Goal: Task Accomplishment & Management: Complete application form

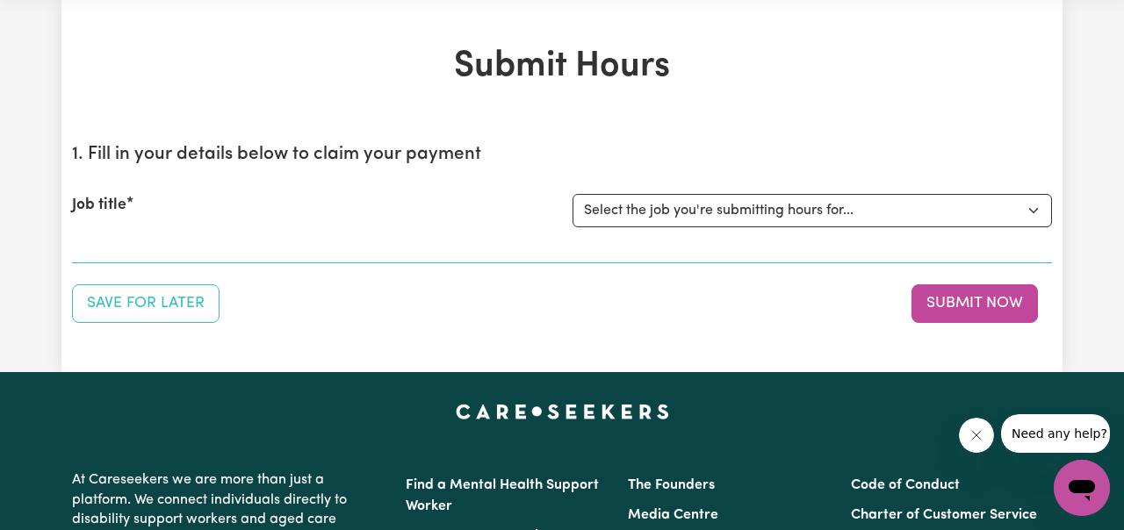
scroll to position [72, 0]
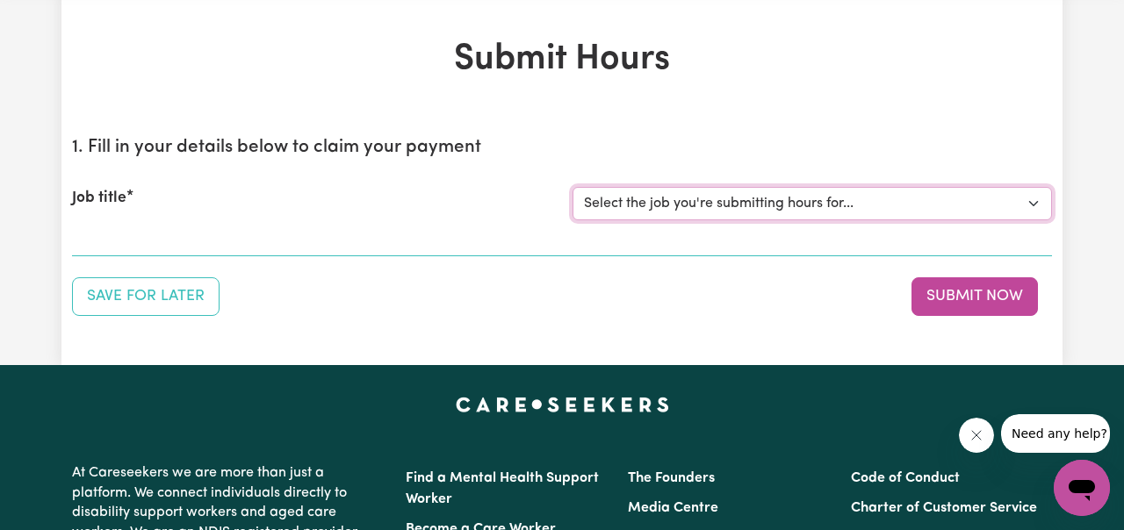
click at [948, 207] on select "Select the job you're submitting hours for... [[PERSON_NAME] ] Support Worker N…" at bounding box center [811, 203] width 479 height 33
select select "11816"
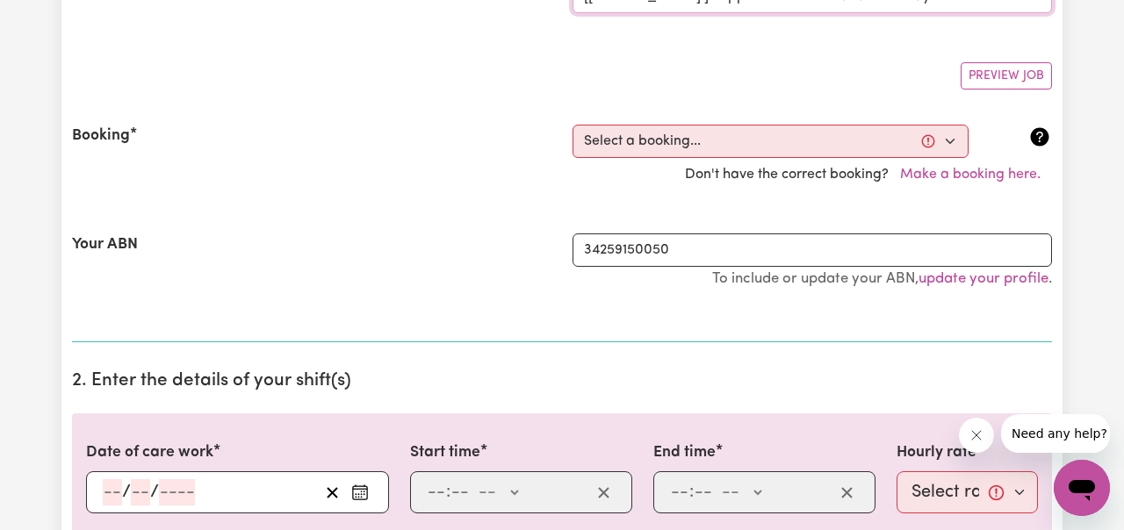
scroll to position [325, 0]
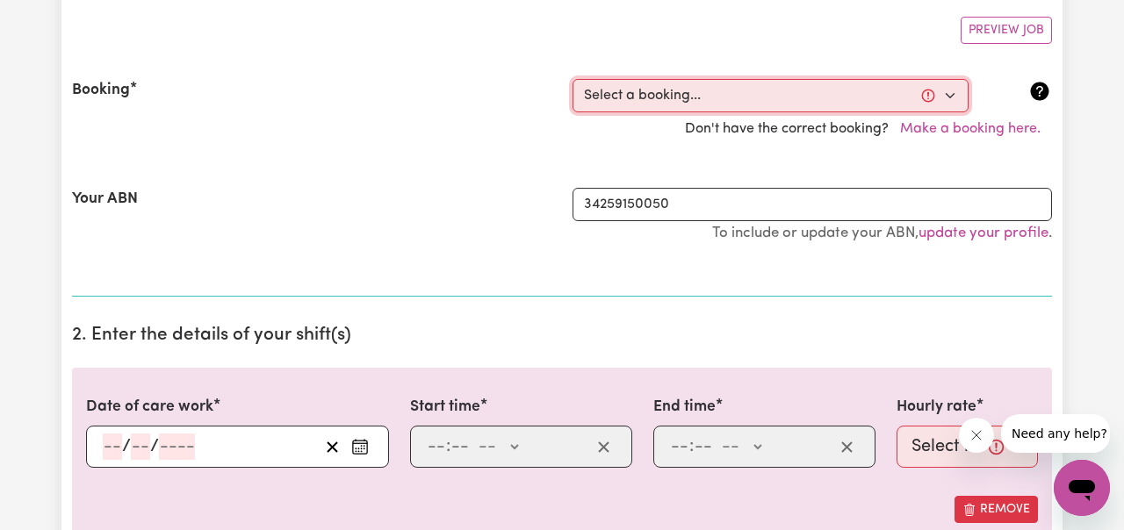
click at [954, 90] on select "Select a booking... [DATE] 06:00pm to 07:00pm (RECURRING) [DATE] 06:00pm to 07:…" at bounding box center [770, 95] width 396 height 33
select select "353214"
type input "[DATE]"
type input "8"
type input "9"
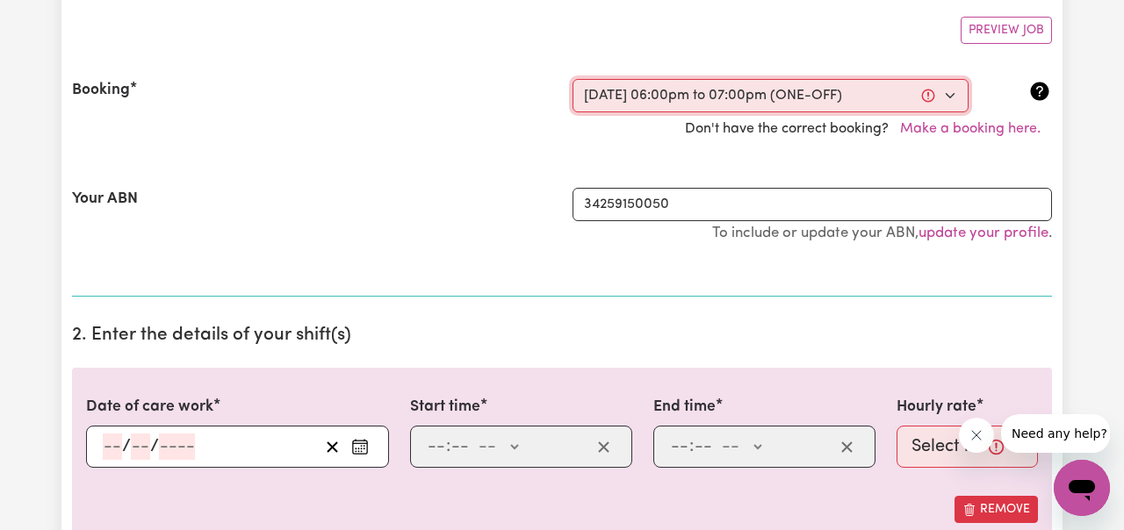
type input "2025"
type input "18:00"
type input "6"
type input "0"
select select "pm"
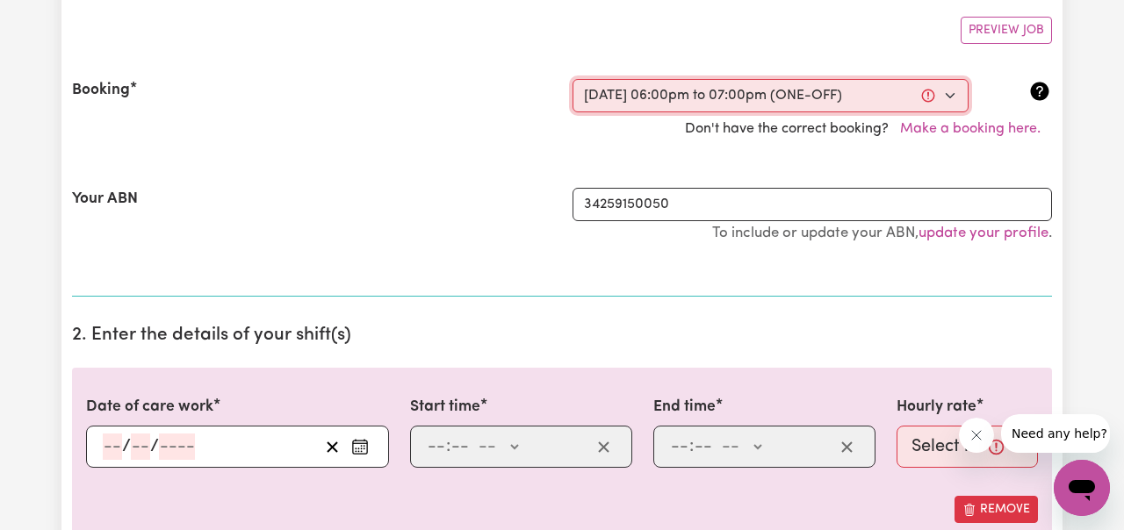
type input "19:00"
type input "7"
type input "0"
select select "pm"
select select "49-Weekday"
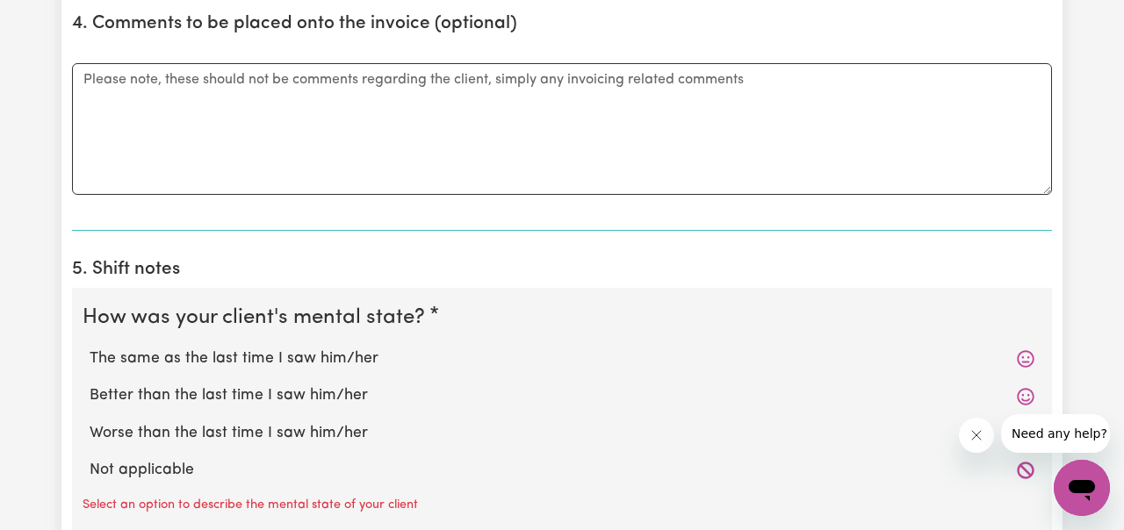
scroll to position [1247, 0]
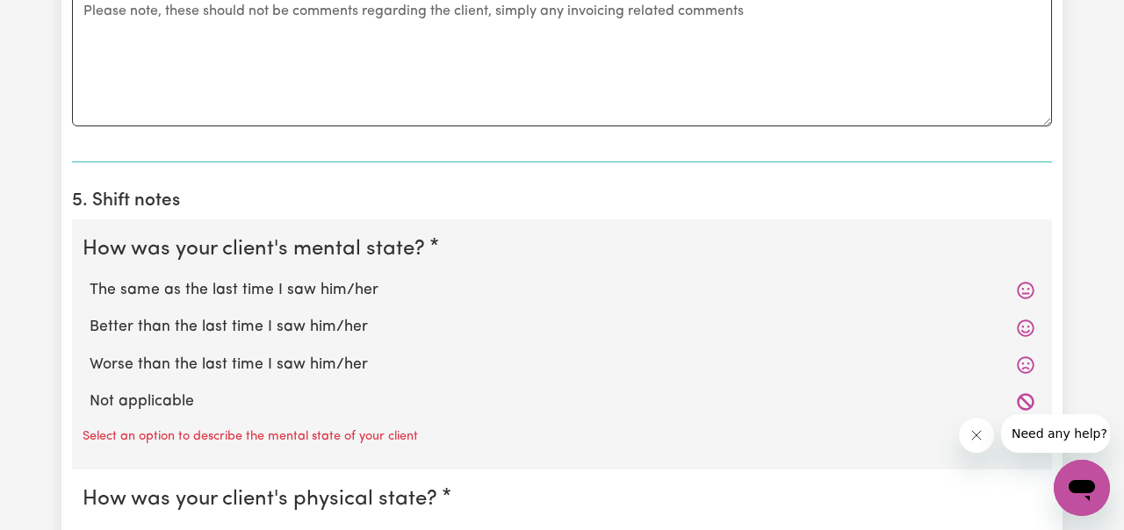
click at [367, 290] on label "The same as the last time I saw him/her" at bounding box center [562, 290] width 944 height 23
click at [90, 279] on input "The same as the last time I saw him/her" at bounding box center [89, 278] width 1 height 1
radio input "true"
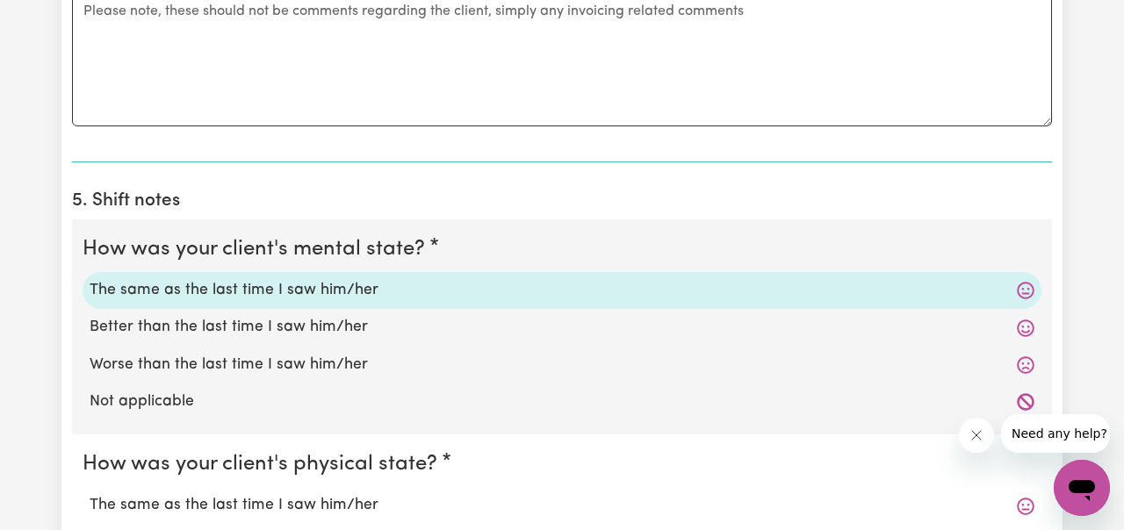
scroll to position [1440, 0]
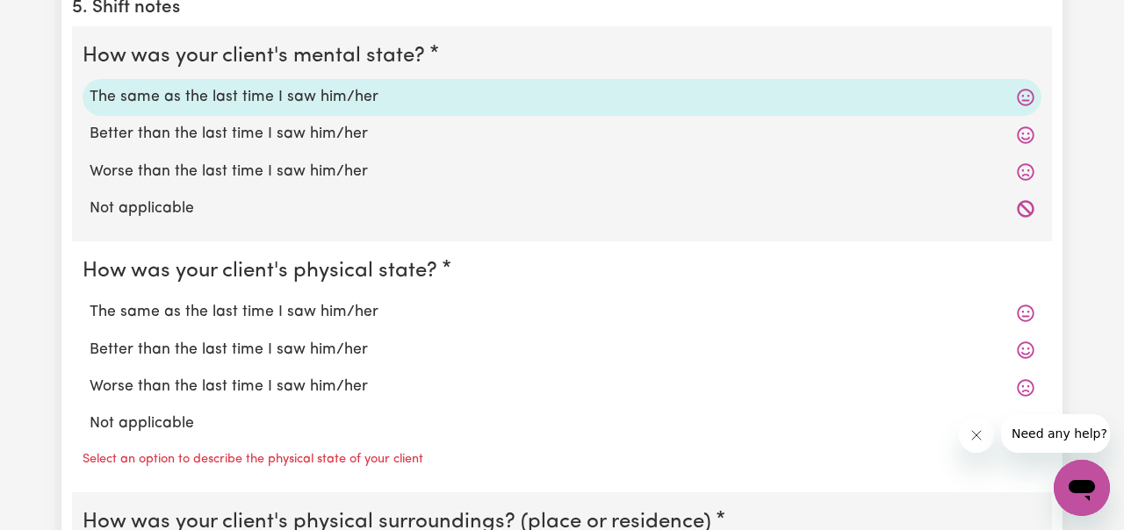
click at [356, 315] on label "The same as the last time I saw him/her" at bounding box center [562, 312] width 944 height 23
click at [90, 301] on input "The same as the last time I saw him/her" at bounding box center [89, 300] width 1 height 1
radio input "true"
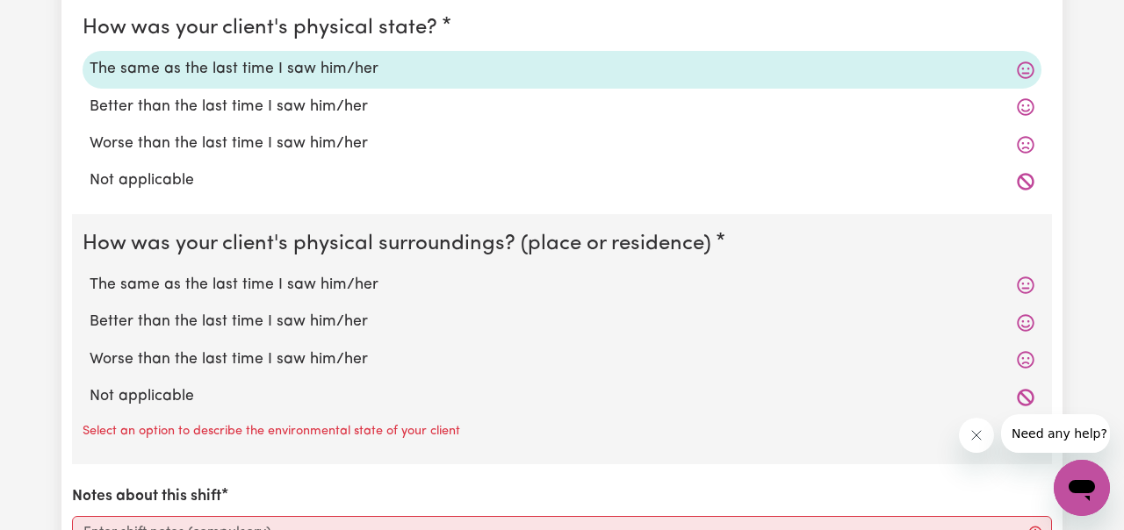
scroll to position [1690, 0]
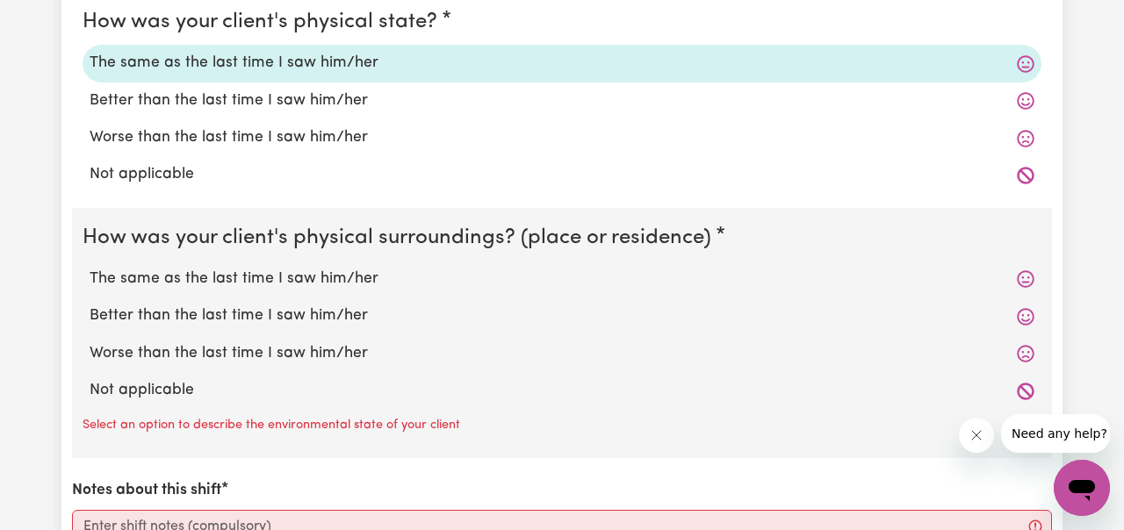
click at [357, 277] on label "The same as the last time I saw him/her" at bounding box center [562, 279] width 944 height 23
click at [90, 268] on input "The same as the last time I saw him/her" at bounding box center [89, 267] width 1 height 1
radio input "true"
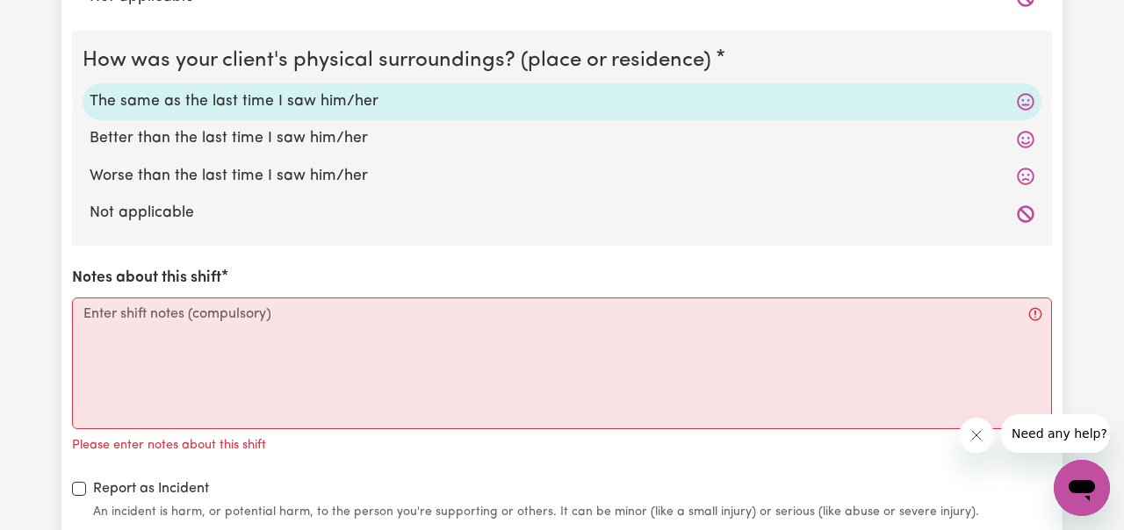
scroll to position [1903, 0]
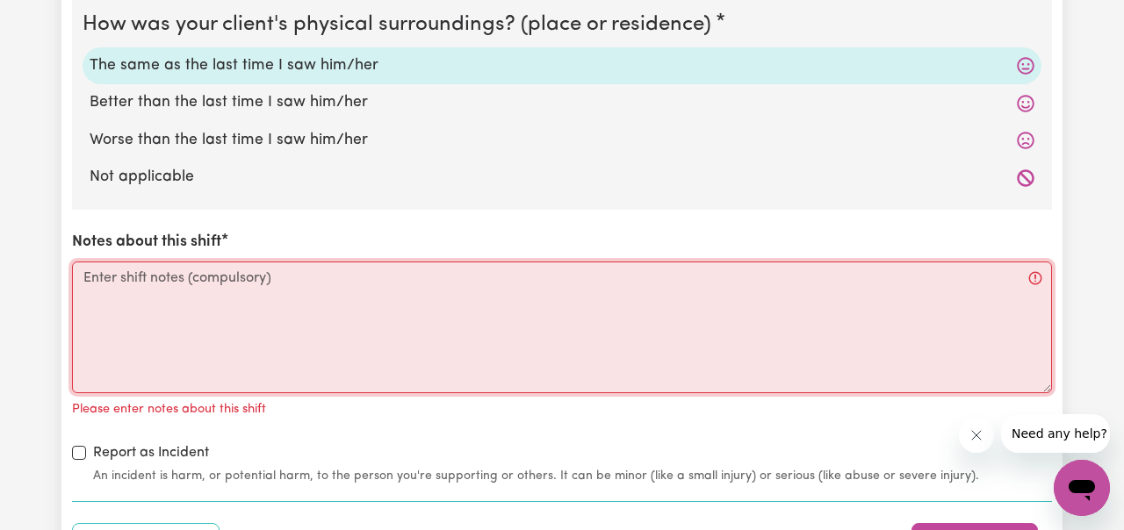
click at [341, 284] on textarea "Notes about this shift" at bounding box center [562, 328] width 980 height 132
paste textarea "During the visit, [PERSON_NAME] consumed his meals without difficulty and demon…"
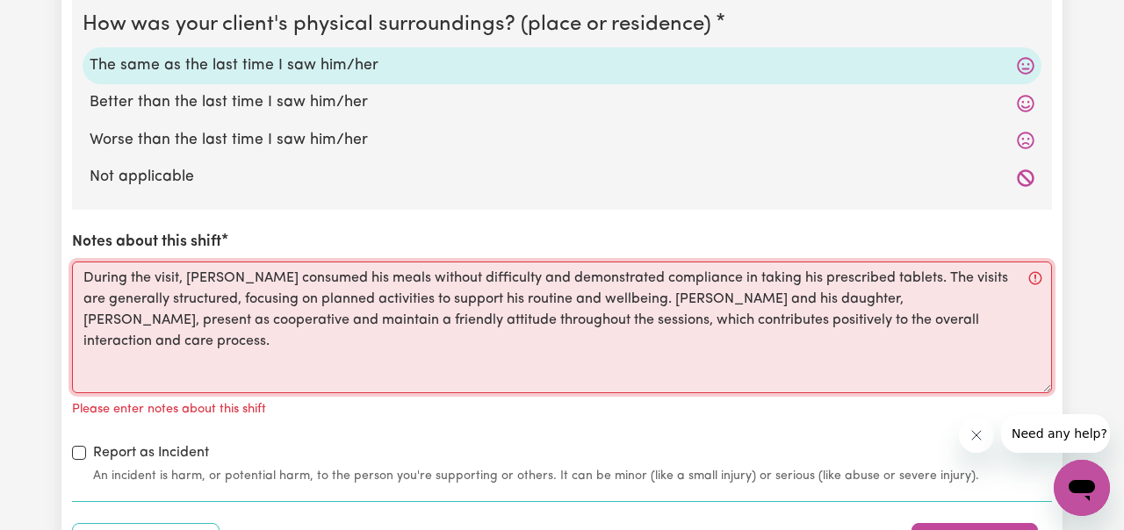
paste textarea "During the visit, [PERSON_NAME] consumed his meals without difficulty and demon…"
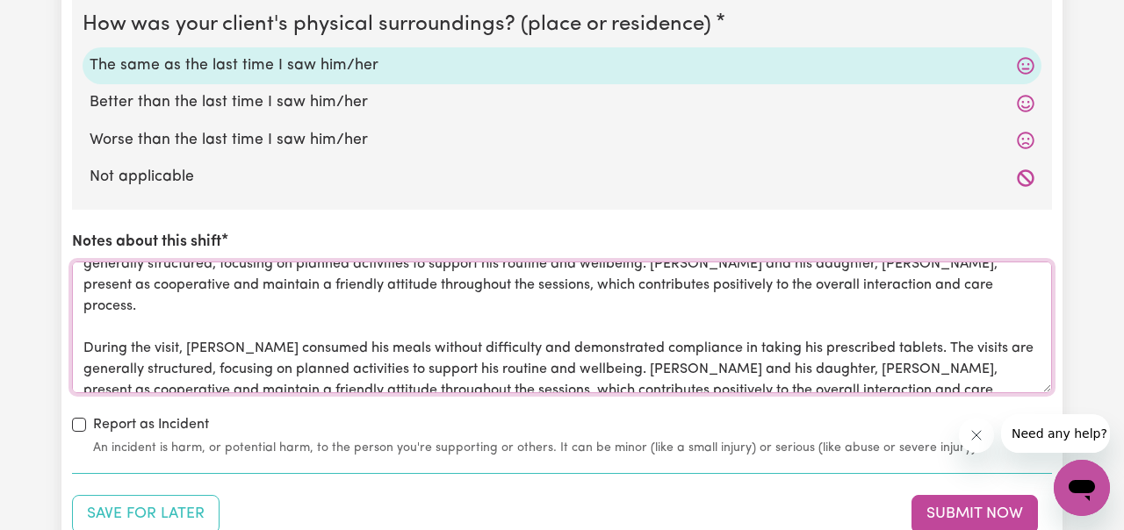
scroll to position [70, 0]
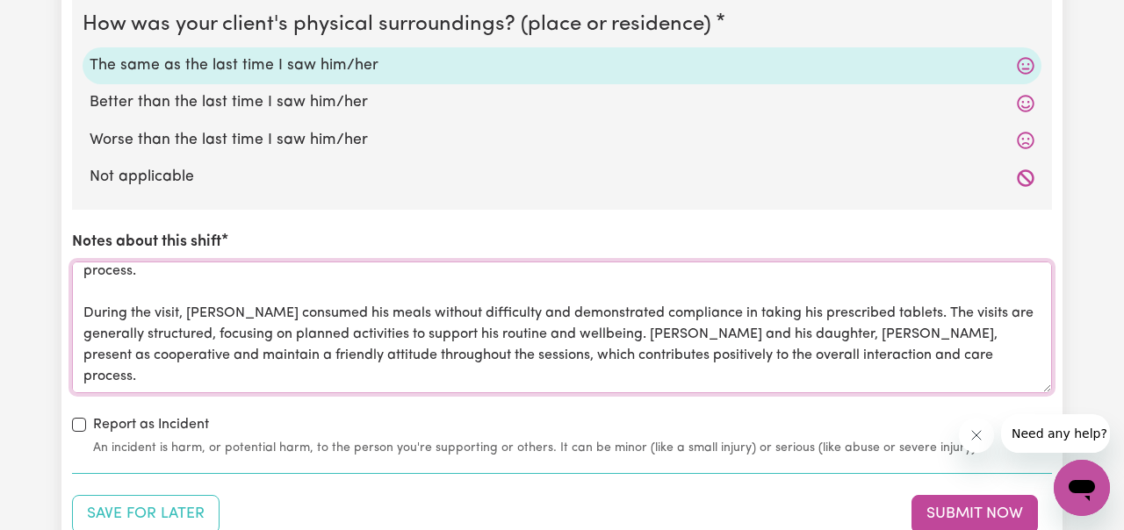
drag, startPoint x: 81, startPoint y: 324, endPoint x: 471, endPoint y: 406, distance: 399.0
click at [471, 406] on div "How was your client's mental state? The same as the last time I saw him/her Bet…" at bounding box center [562, 11] width 980 height 894
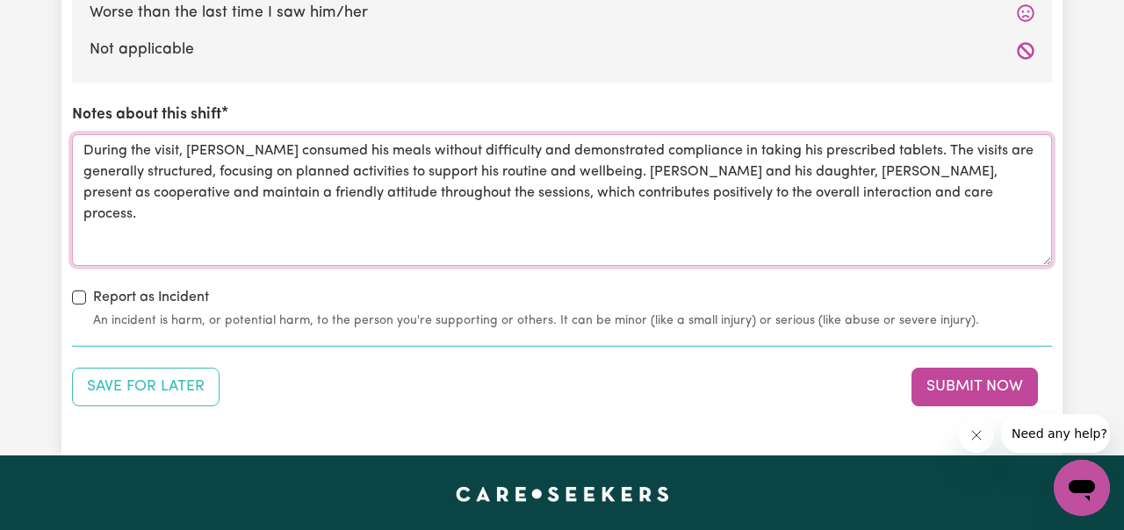
scroll to position [2038, 0]
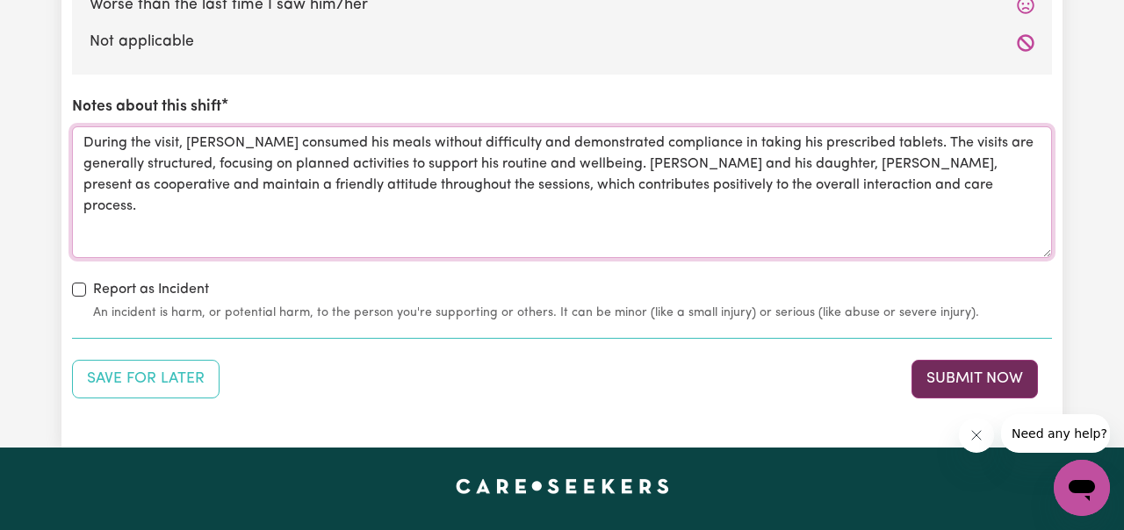
type textarea "During the visit, [PERSON_NAME] consumed his meals without difficulty and demon…"
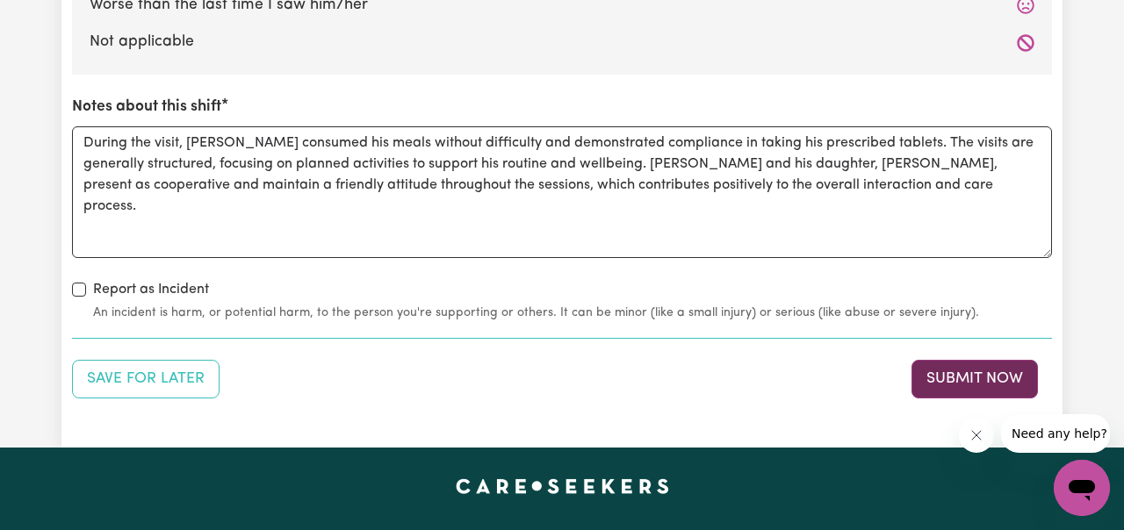
click at [954, 377] on button "Submit Now" at bounding box center [974, 379] width 126 height 39
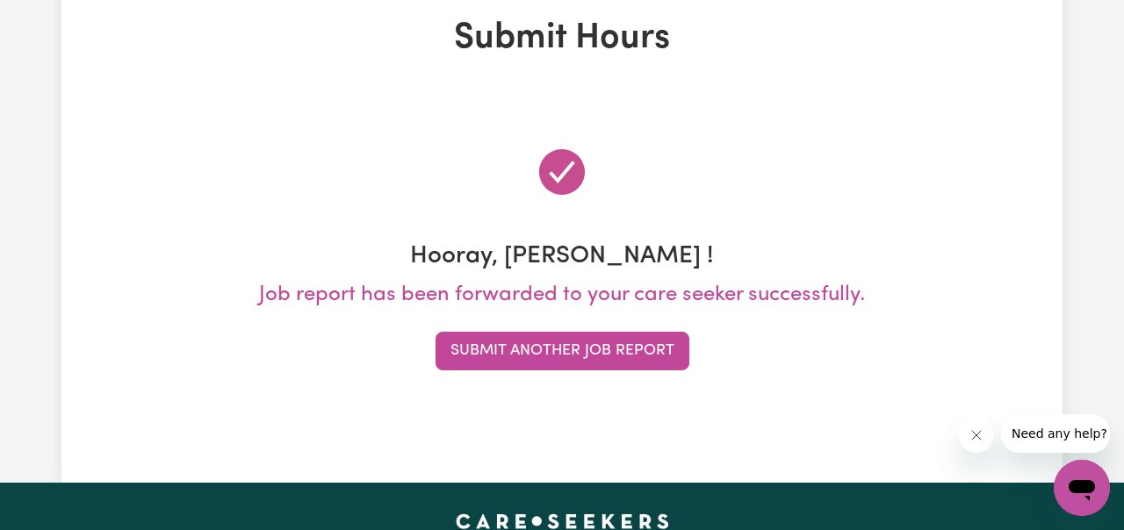
scroll to position [0, 0]
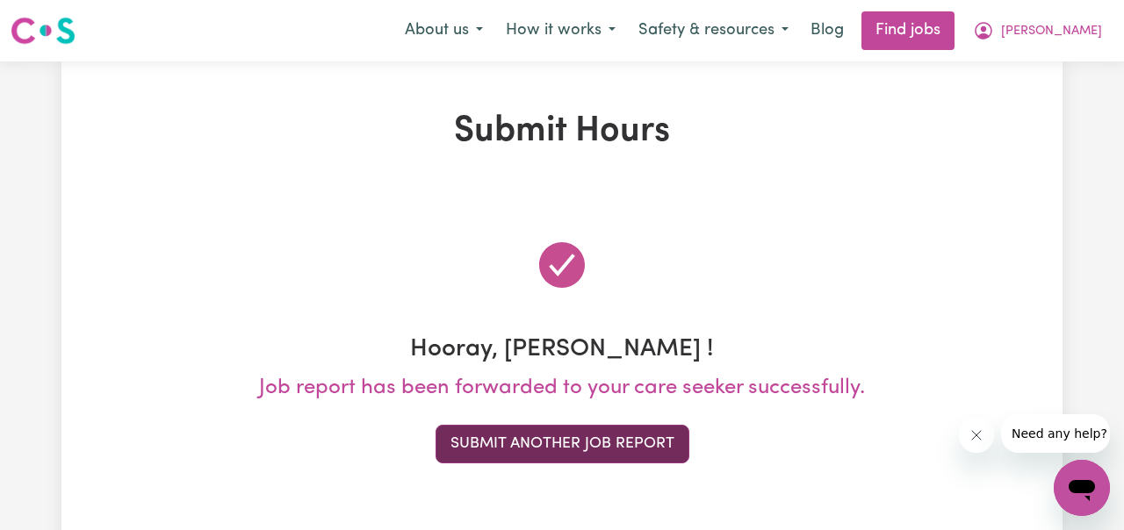
click at [632, 437] on button "Submit Another Job Report" at bounding box center [562, 444] width 254 height 39
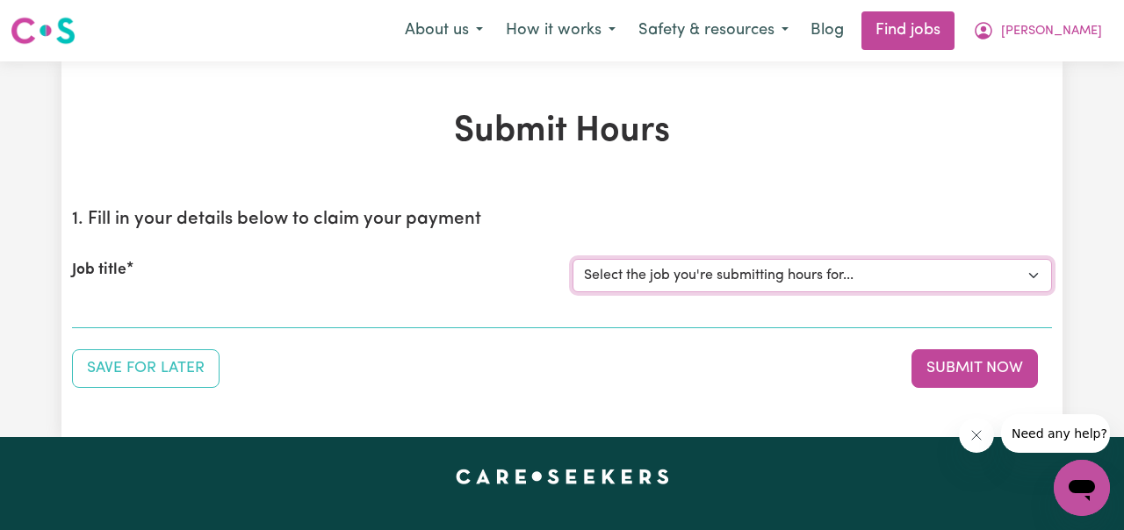
click at [1032, 276] on select "Select the job you're submitting hours for... [[PERSON_NAME] ] Support Worker N…" at bounding box center [811, 275] width 479 height 33
select select "11816"
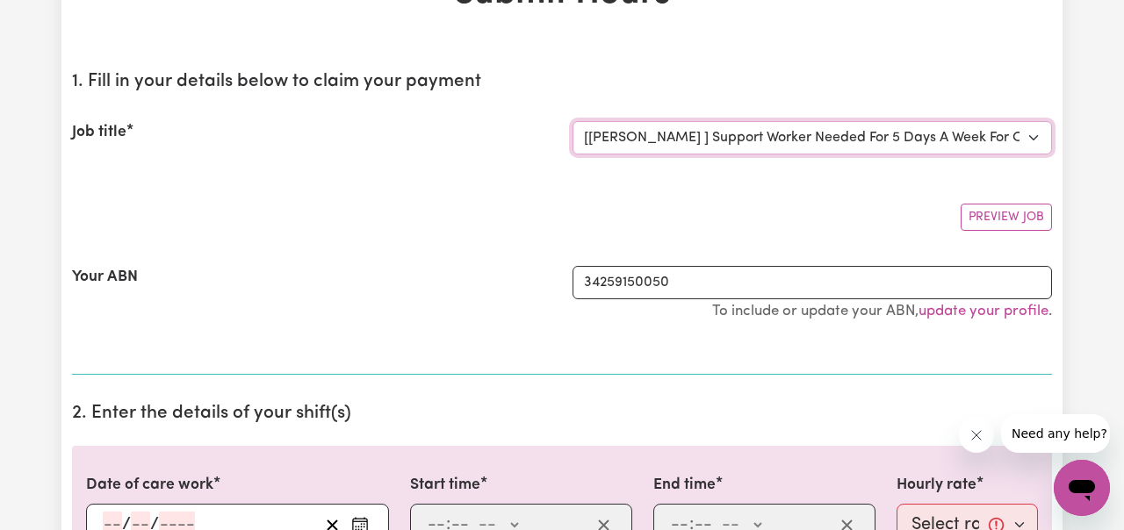
scroll to position [187, 0]
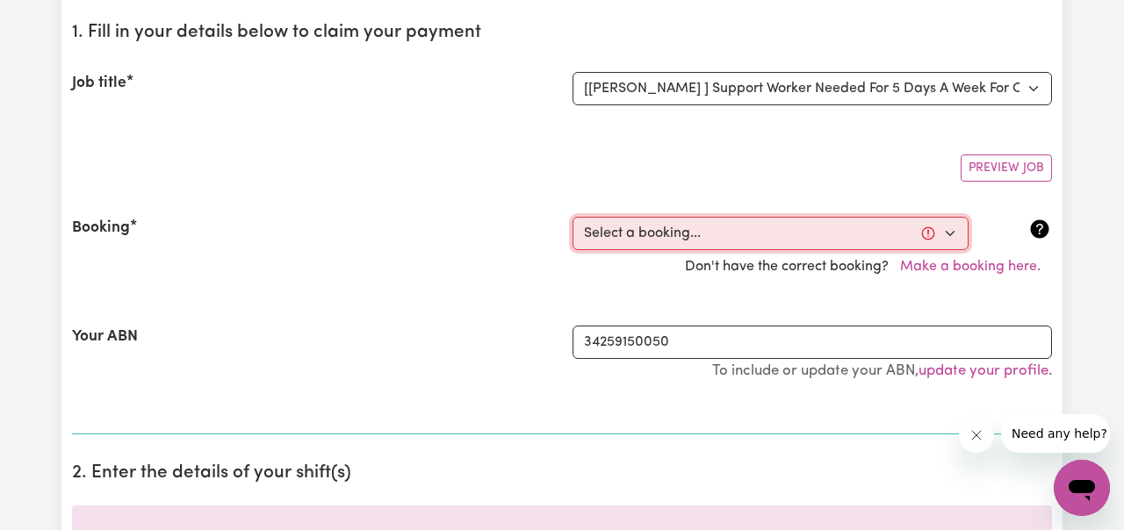
click at [950, 242] on select "Select a booking... [DATE] 06:00pm to 07:00pm (RECURRING) [DATE] 06:00pm to 07:…" at bounding box center [770, 233] width 396 height 33
select select "349203"
type input "[DATE]"
type input "9"
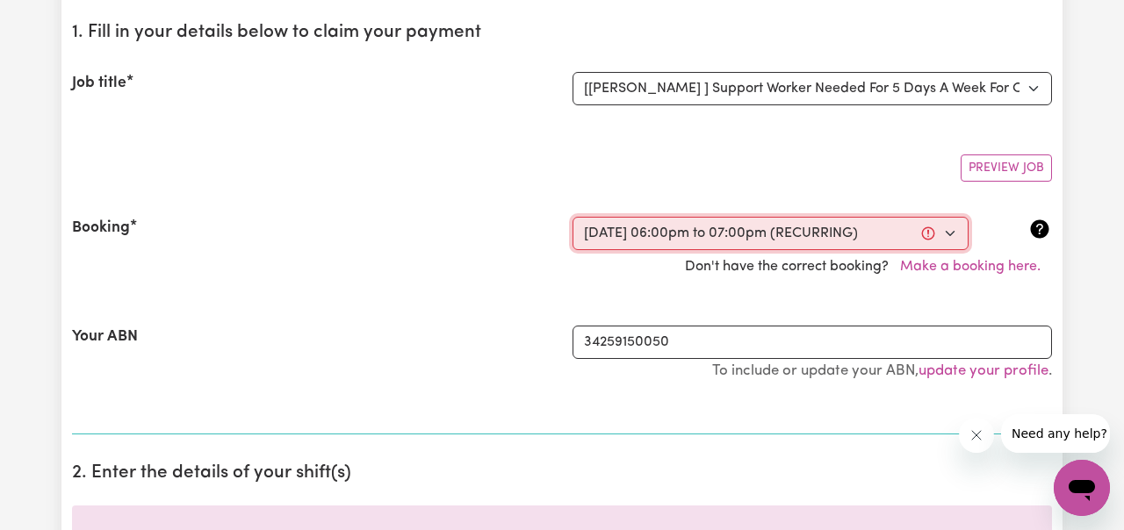
type input "2025"
type input "18:00"
type input "6"
type input "0"
select select "pm"
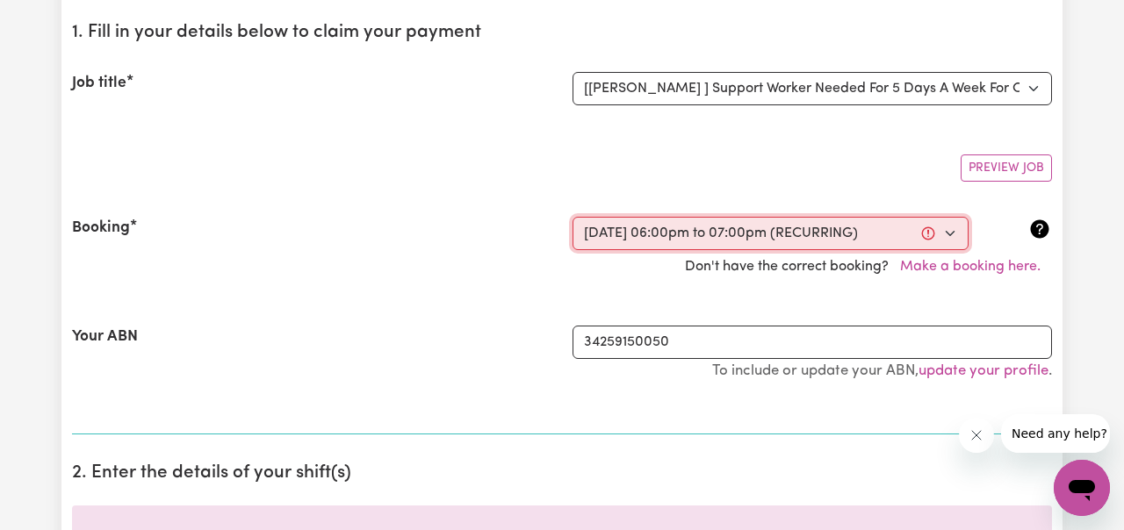
type input "19:00"
type input "7"
type input "0"
select select "pm"
select select "49-Weekday"
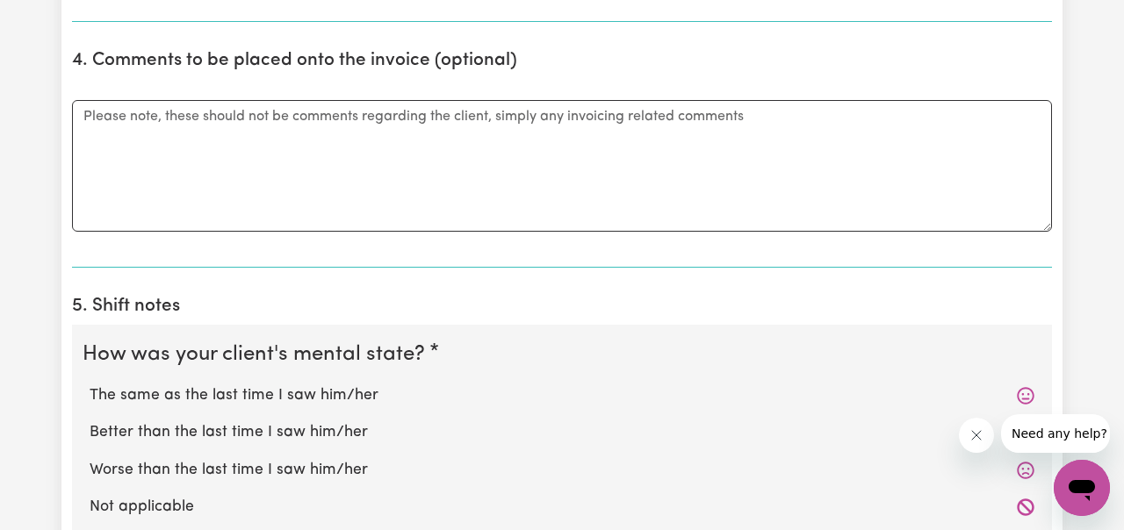
scroll to position [1178, 0]
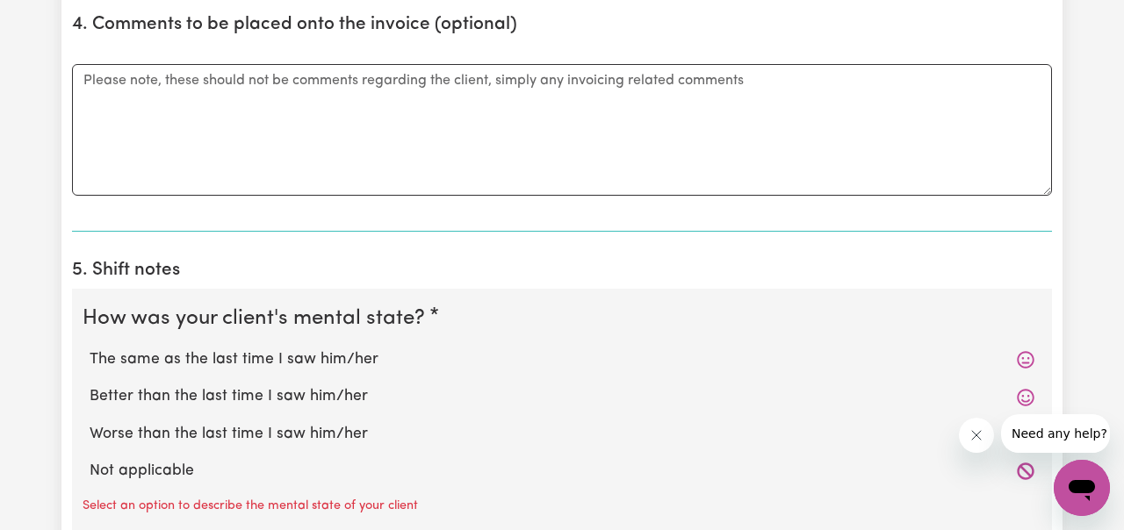
click at [348, 356] on label "The same as the last time I saw him/her" at bounding box center [562, 359] width 944 height 23
click at [90, 348] on input "The same as the last time I saw him/her" at bounding box center [89, 348] width 1 height 1
radio input "true"
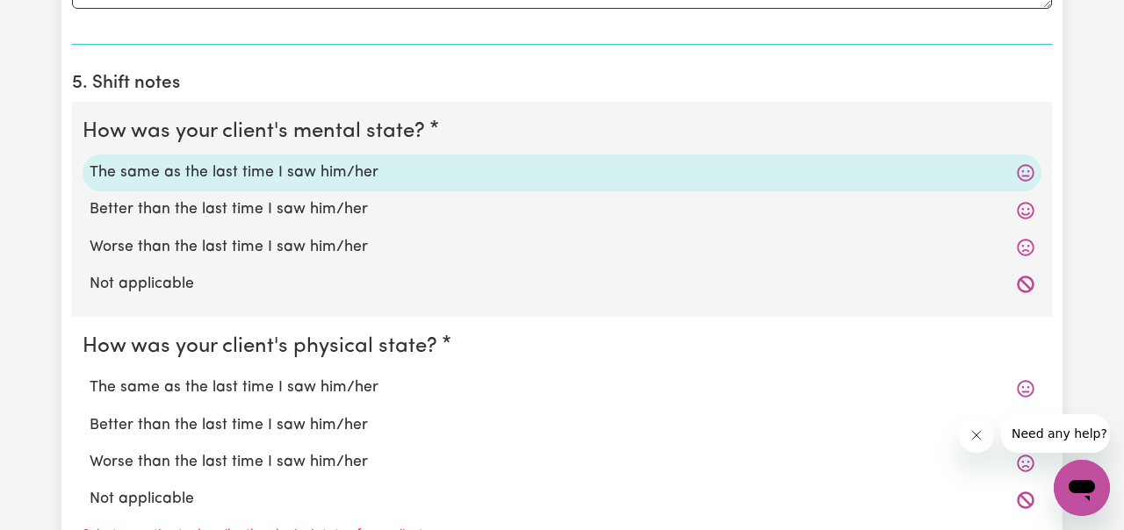
scroll to position [1366, 0]
click at [337, 386] on label "The same as the last time I saw him/her" at bounding box center [562, 387] width 944 height 23
click at [90, 376] on input "The same as the last time I saw him/her" at bounding box center [89, 375] width 1 height 1
radio input "true"
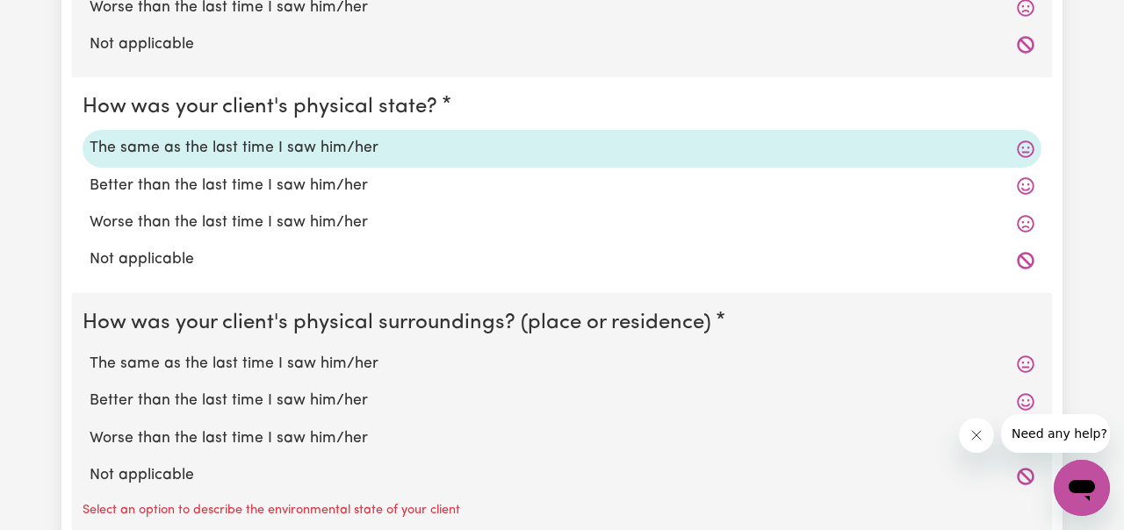
scroll to position [1612, 0]
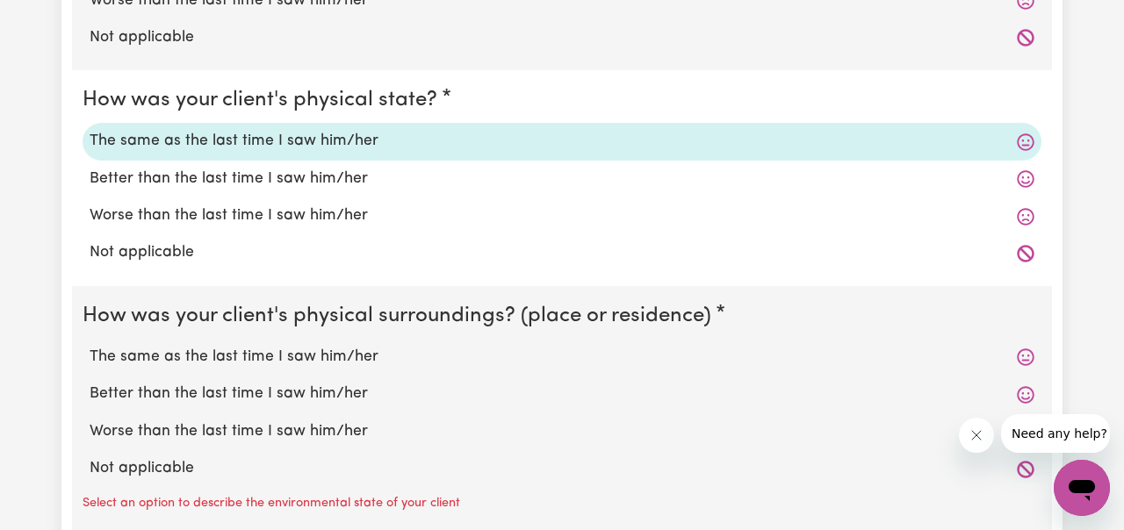
click at [350, 365] on label "The same as the last time I saw him/her" at bounding box center [562, 357] width 944 height 23
click at [90, 346] on input "The same as the last time I saw him/her" at bounding box center [89, 345] width 1 height 1
radio input "true"
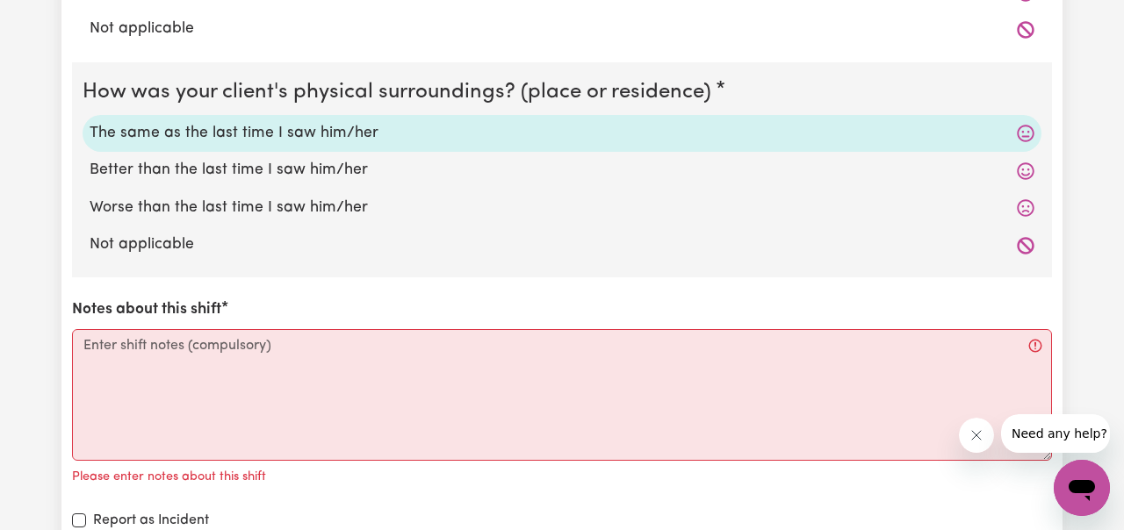
scroll to position [1851, 0]
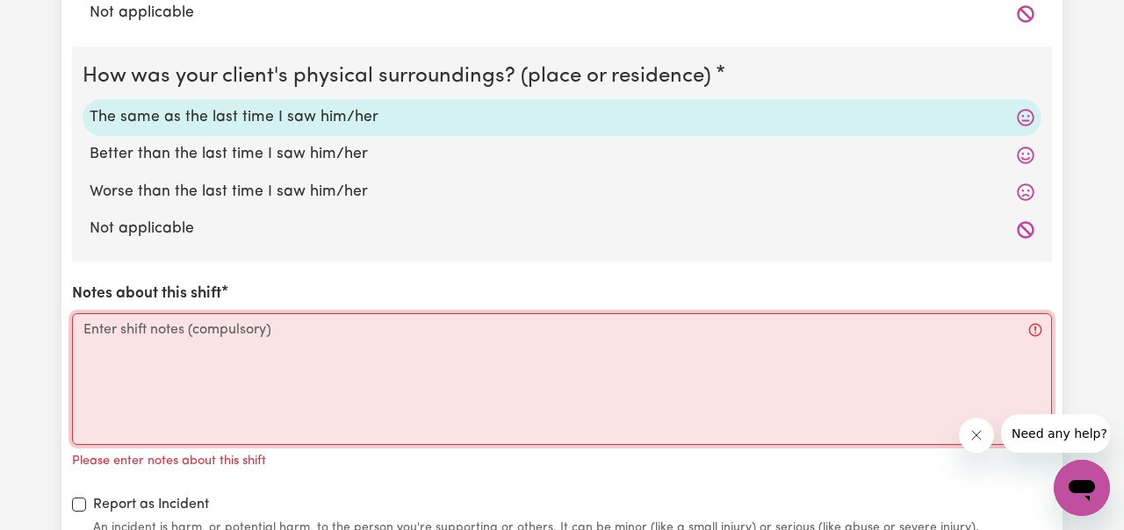
click at [331, 334] on textarea "Notes about this shift" at bounding box center [562, 379] width 980 height 132
paste textarea "During the visit, [PERSON_NAME] consumed his meals without difficulty and demon…"
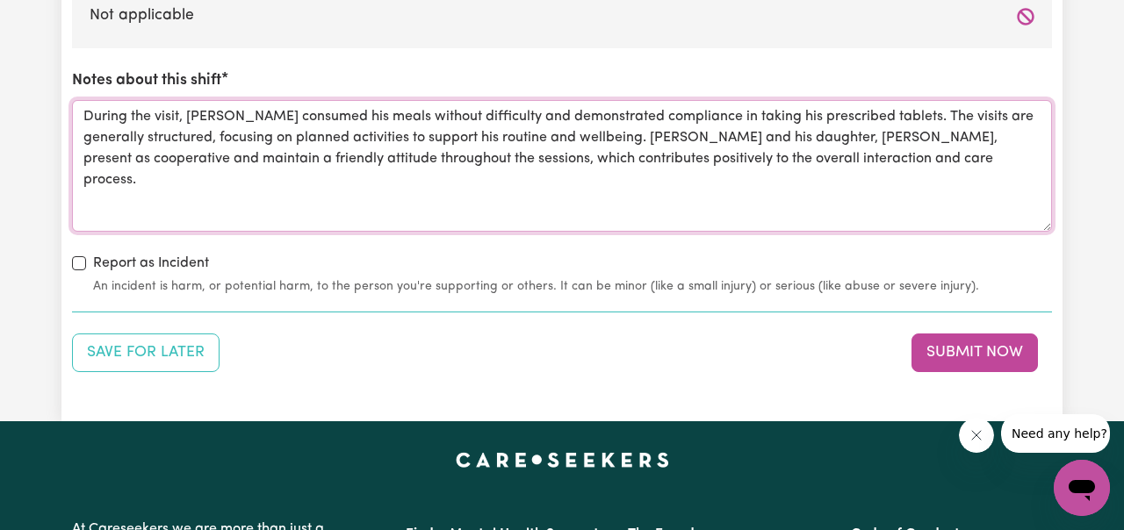
scroll to position [2079, 0]
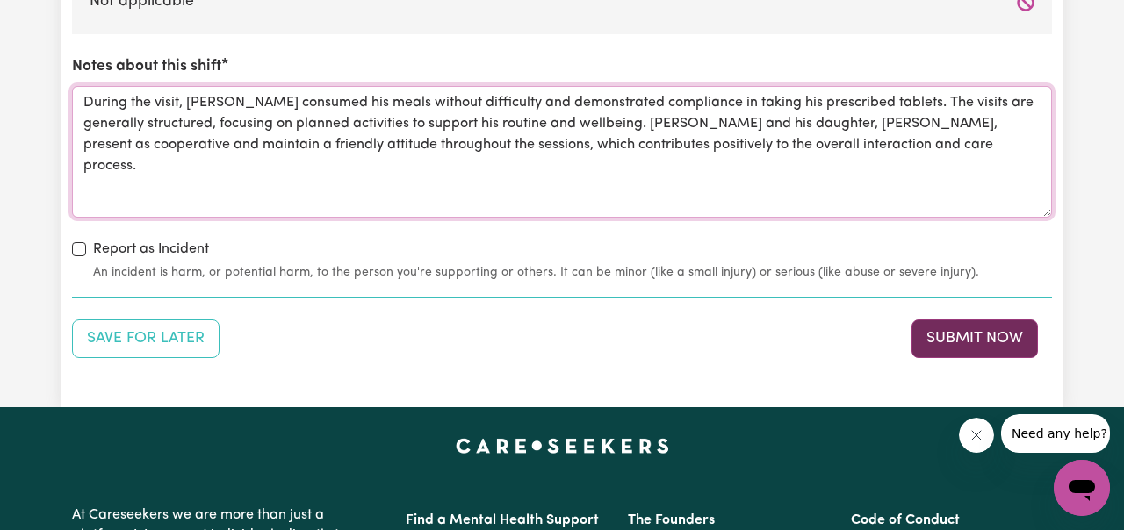
type textarea "During the visit, [PERSON_NAME] consumed his meals without difficulty and demon…"
click at [983, 338] on button "Submit Now" at bounding box center [974, 339] width 126 height 39
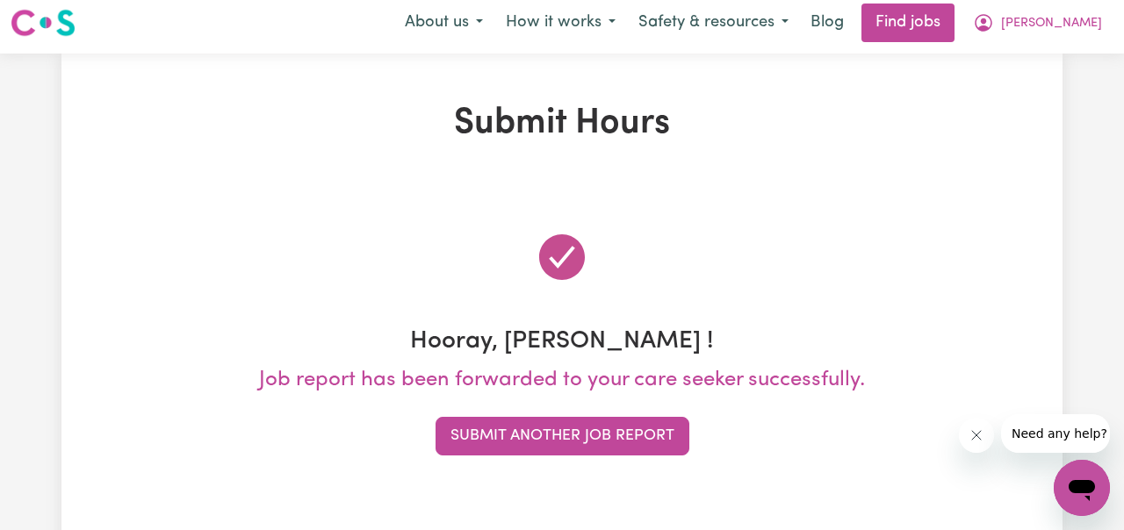
scroll to position [0, 0]
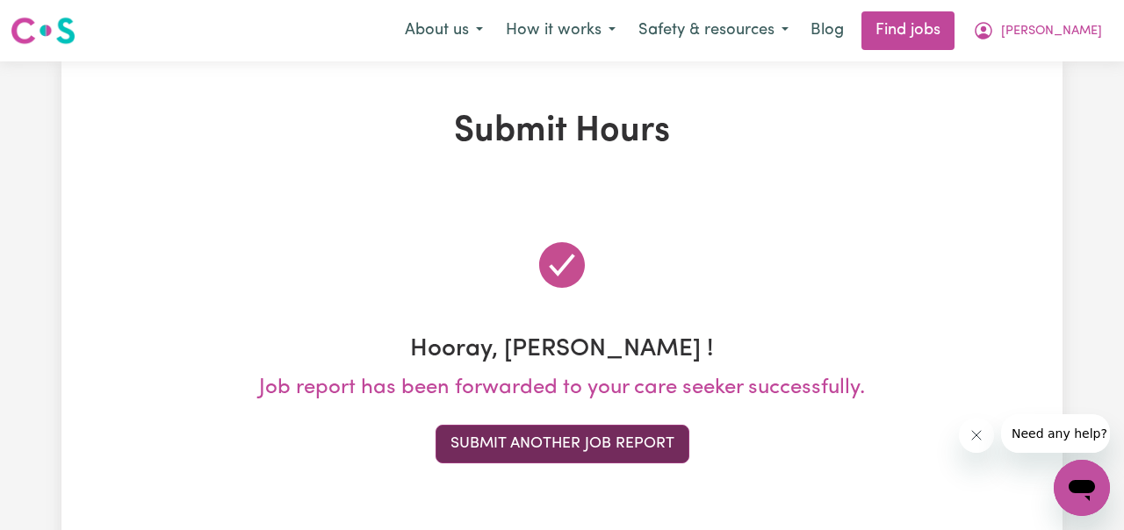
click at [621, 441] on button "Submit Another Job Report" at bounding box center [562, 444] width 254 height 39
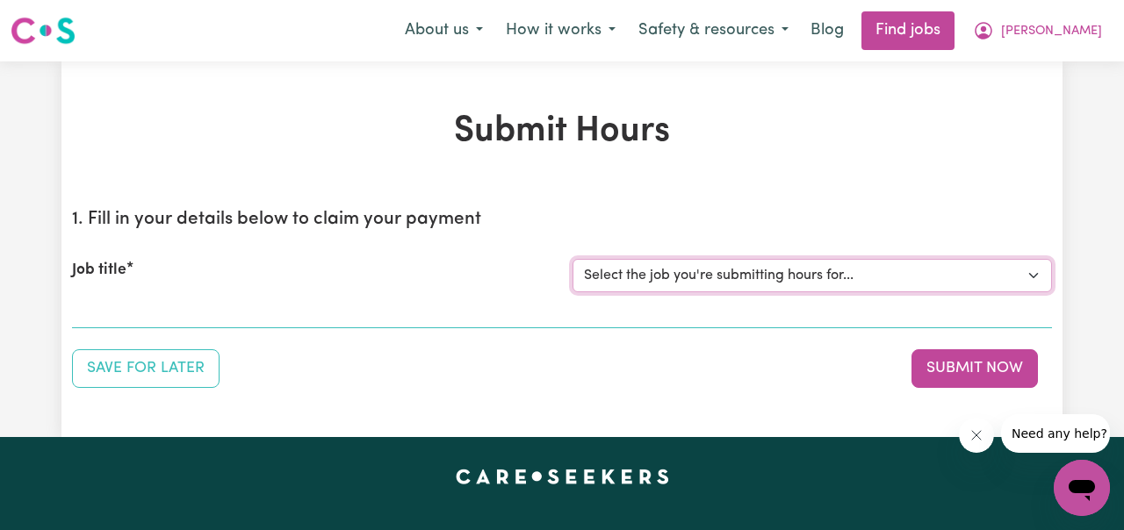
click at [1031, 276] on select "Select the job you're submitting hours for... [[PERSON_NAME] ] Support Worker N…" at bounding box center [811, 275] width 479 height 33
select select "11816"
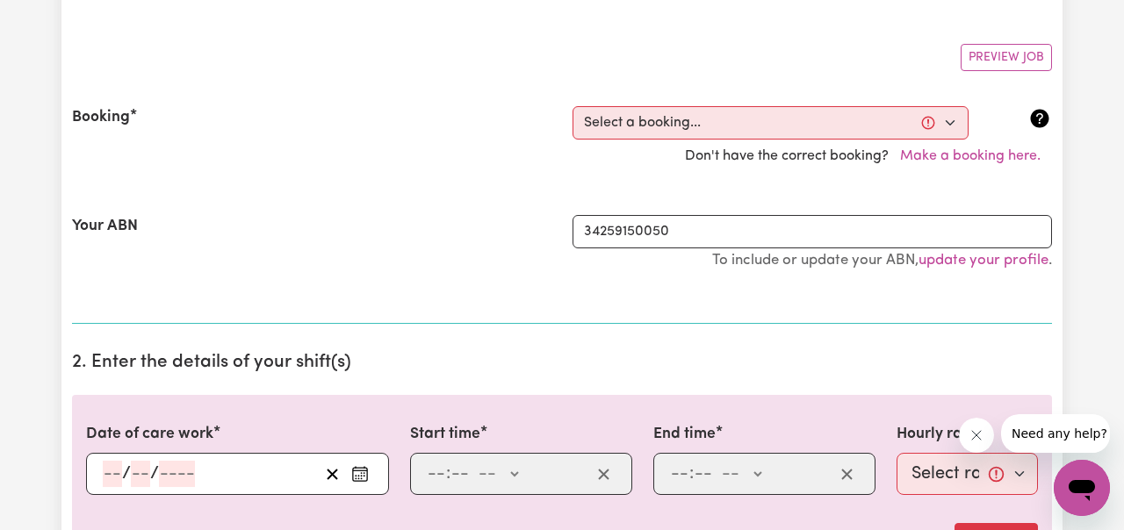
scroll to position [292, 0]
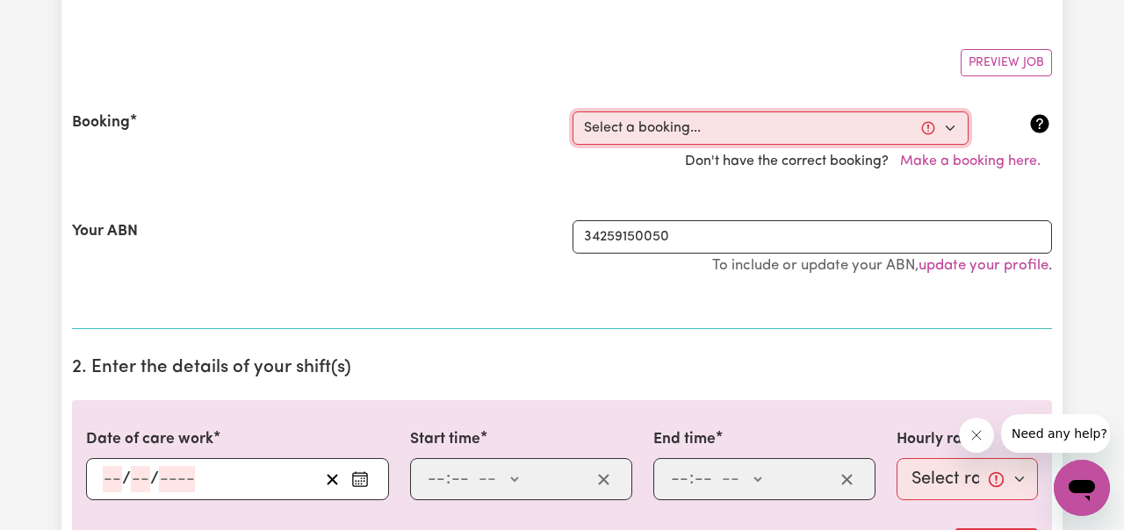
click at [949, 132] on select "Select a booking... [DATE] 06:00pm to 07:00pm (RECURRING) [DATE] 06:00pm to 07:…" at bounding box center [770, 127] width 396 height 33
select select "353204"
type input "[DATE]"
type input "12"
type input "9"
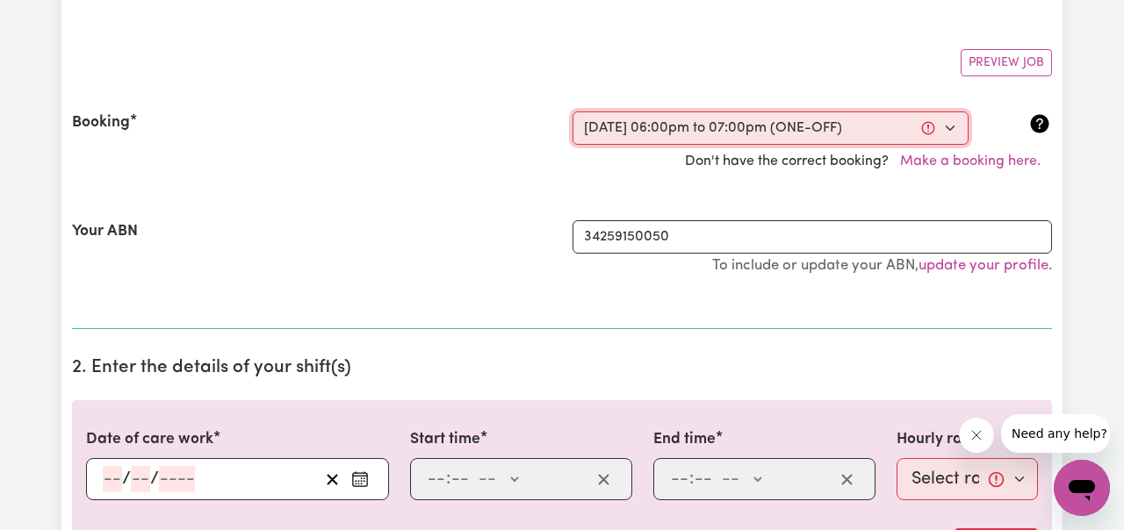
type input "2025"
type input "18:00"
type input "6"
type input "0"
select select "pm"
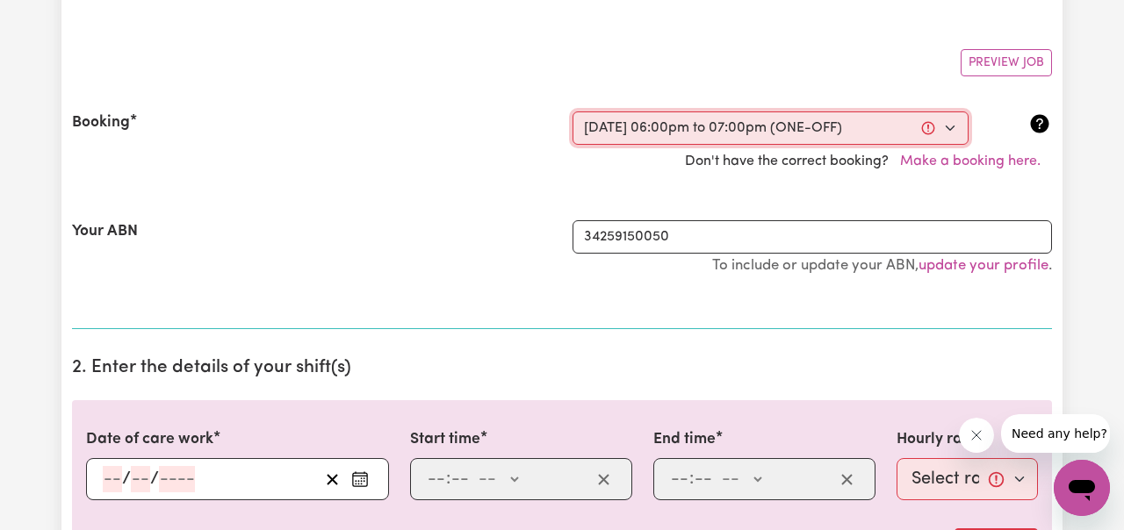
type input "19:00"
type input "7"
type input "0"
select select "pm"
select select "49-Weekday"
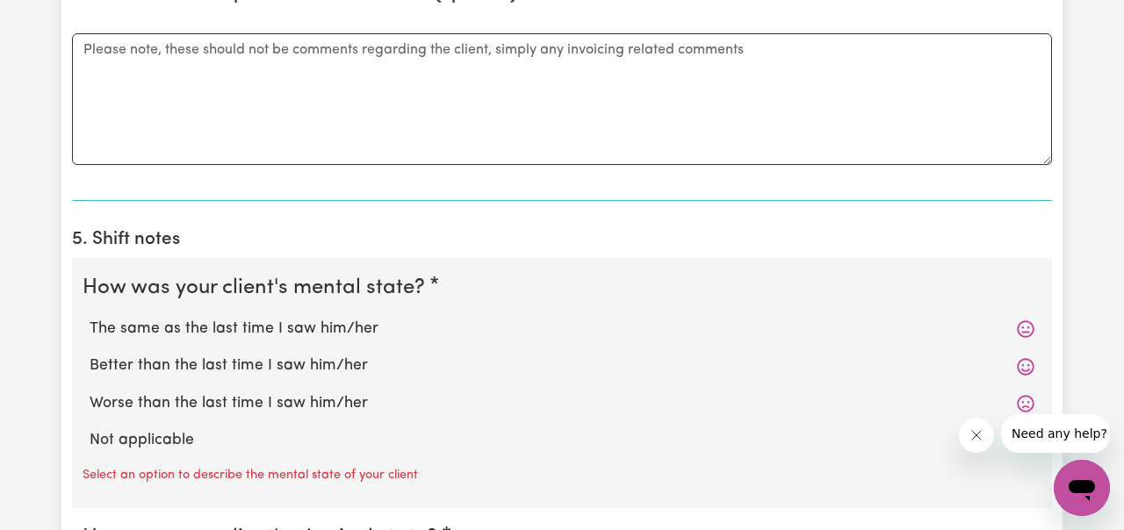
scroll to position [1207, 0]
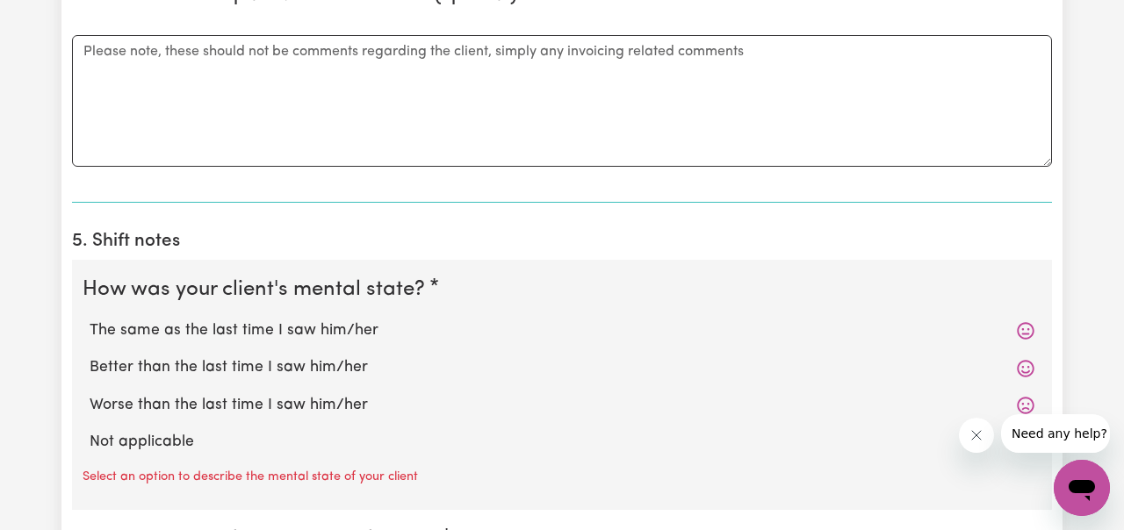
click at [387, 334] on label "The same as the last time I saw him/her" at bounding box center [562, 331] width 944 height 23
click at [90, 320] on input "The same as the last time I saw him/her" at bounding box center [89, 319] width 1 height 1
radio input "true"
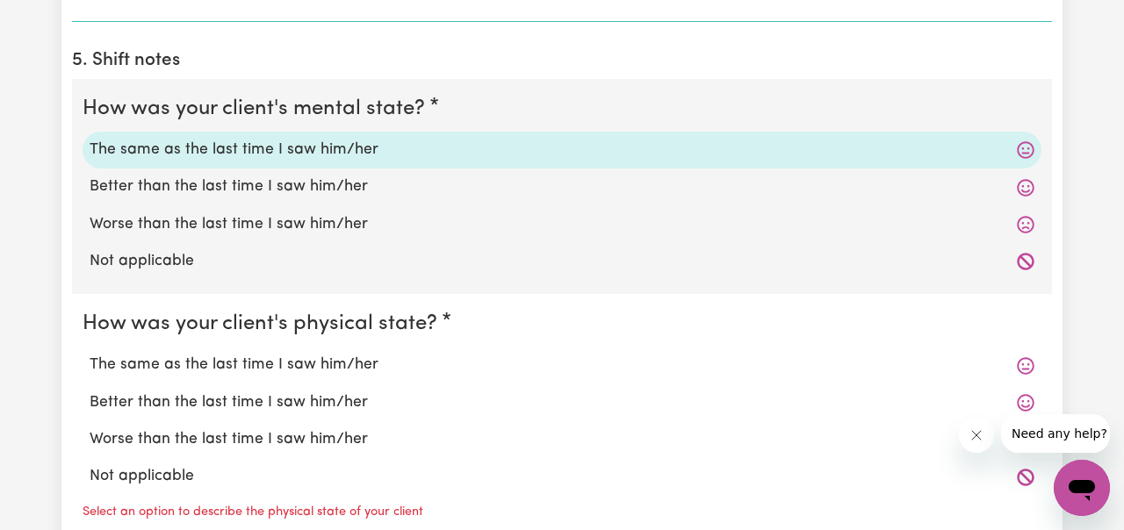
scroll to position [1447, 0]
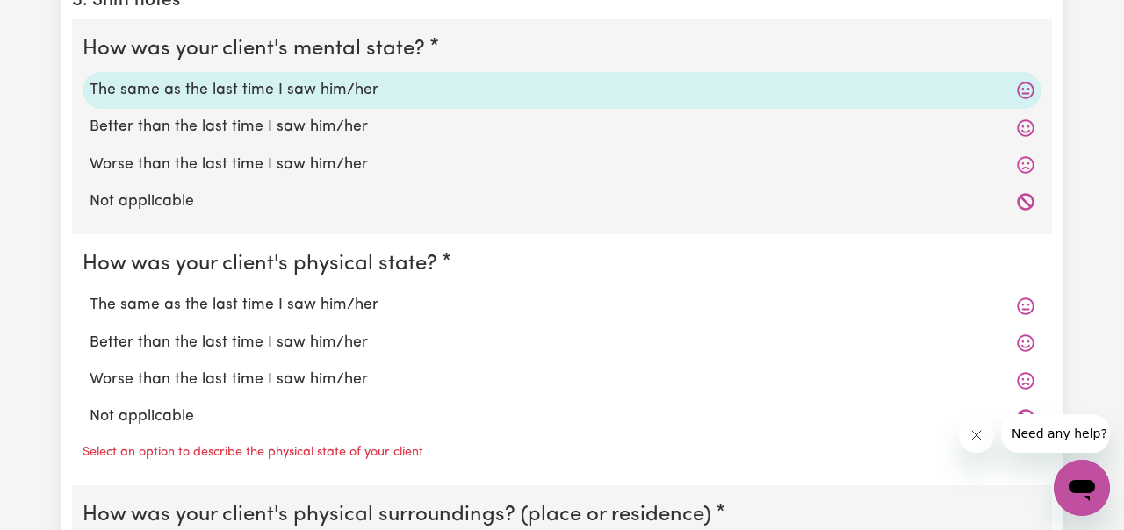
click at [370, 305] on label "The same as the last time I saw him/her" at bounding box center [562, 305] width 944 height 23
click at [90, 294] on input "The same as the last time I saw him/her" at bounding box center [89, 293] width 1 height 1
radio input "true"
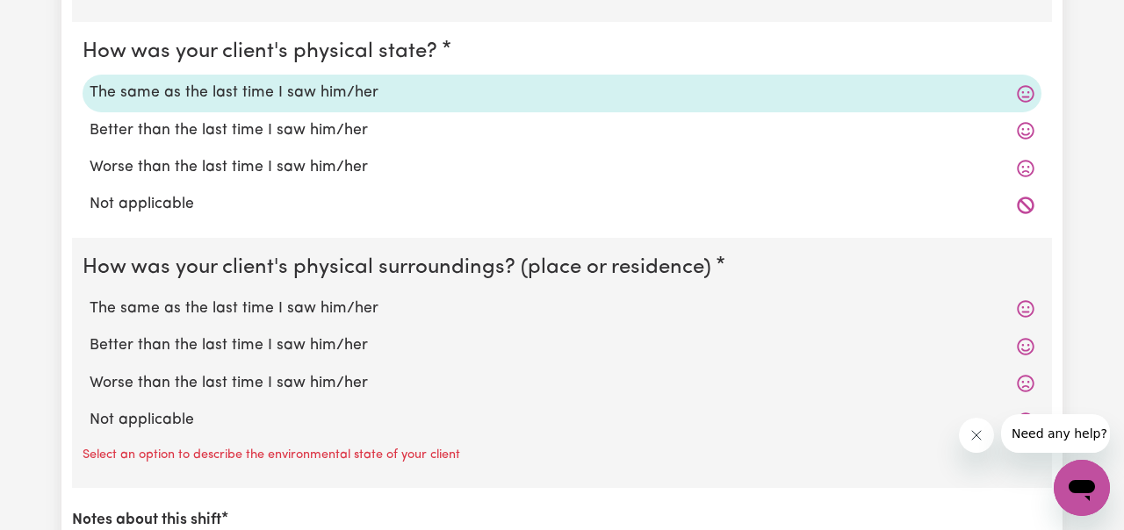
scroll to position [1662, 0]
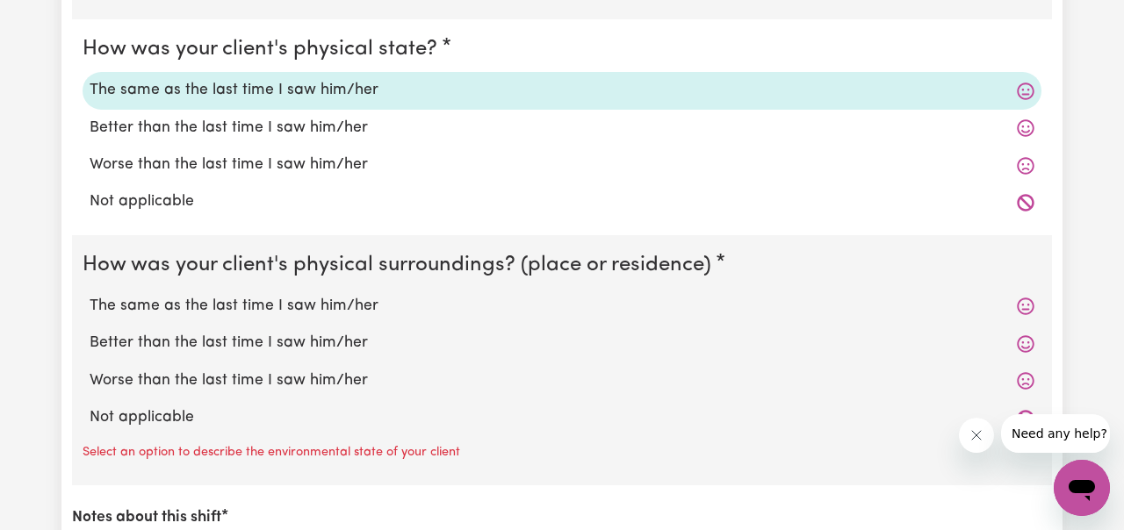
click at [370, 305] on label "The same as the last time I saw him/her" at bounding box center [562, 306] width 944 height 23
click at [90, 295] on input "The same as the last time I saw him/her" at bounding box center [89, 294] width 1 height 1
radio input "true"
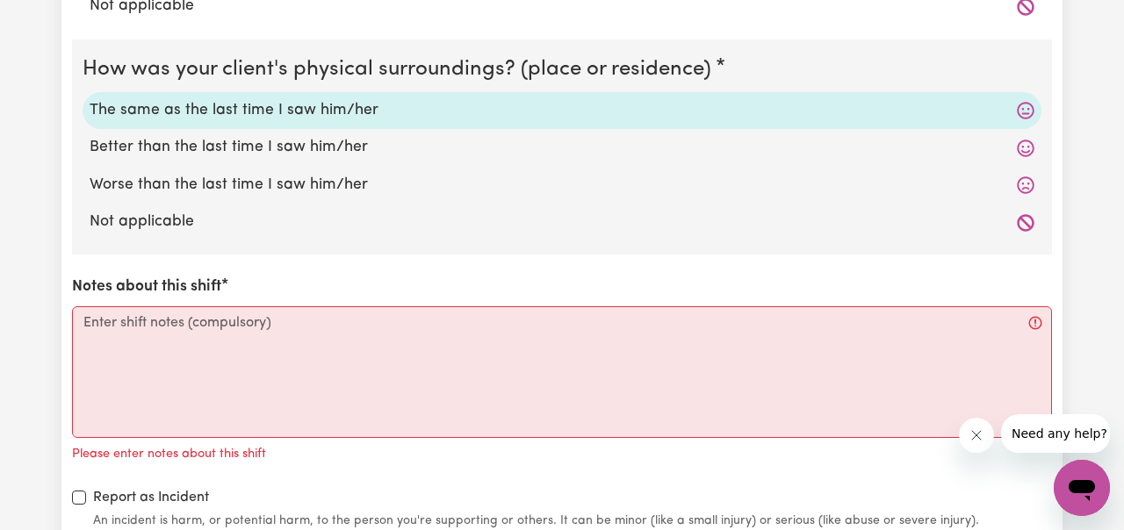
scroll to position [1935, 0]
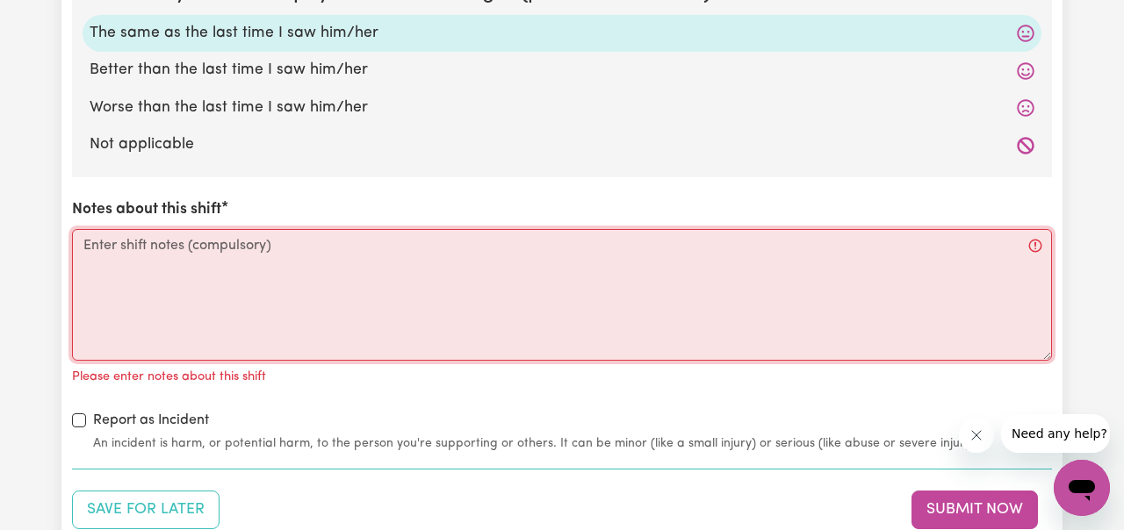
click at [357, 255] on textarea "Notes about this shift" at bounding box center [562, 295] width 980 height 132
paste textarea "During the visit, [PERSON_NAME] consumed his meals without difficulty and demon…"
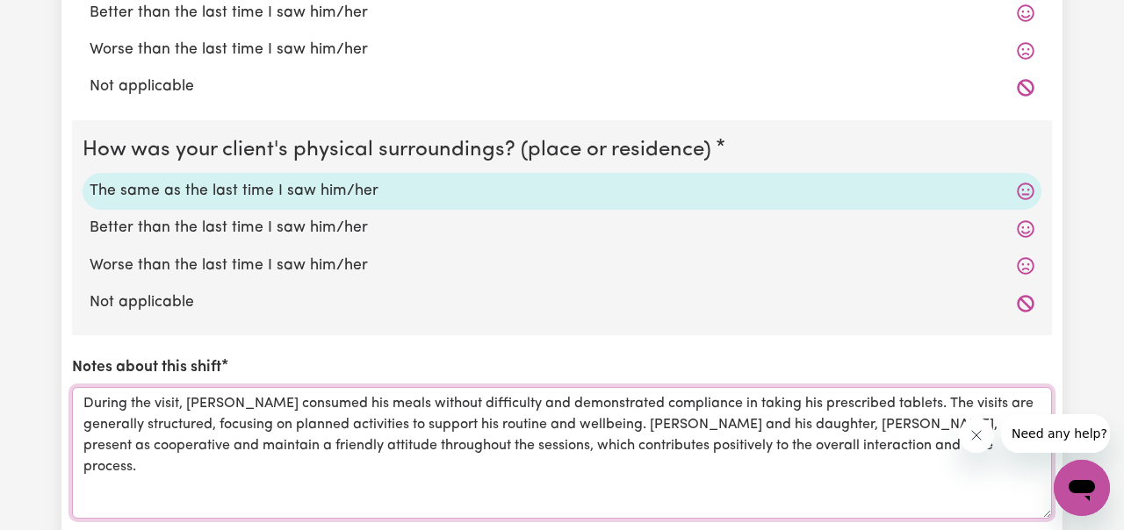
scroll to position [1984, 0]
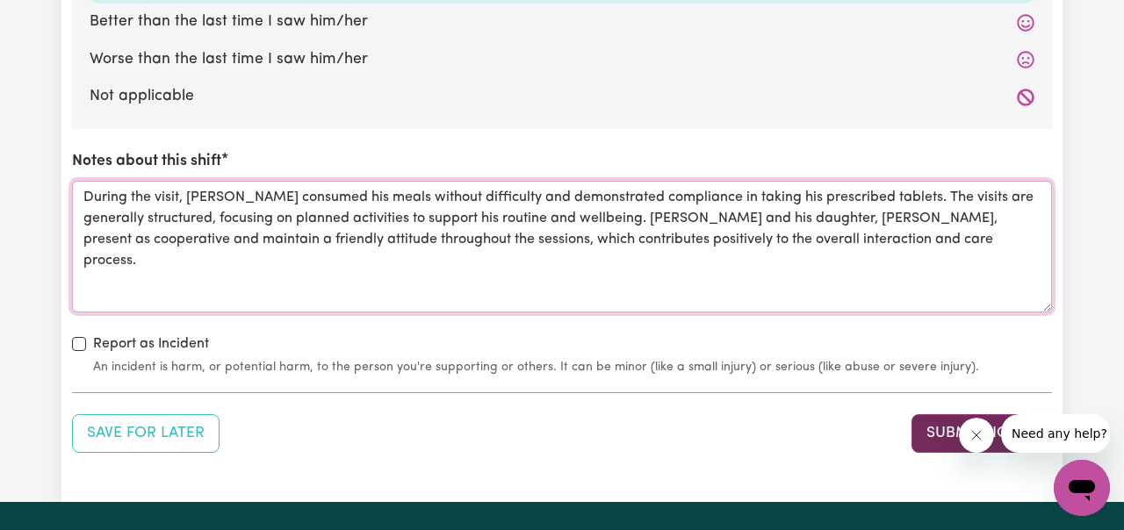
type textarea "During the visit, [PERSON_NAME] consumed his meals without difficulty and demon…"
click at [927, 435] on button "Submit Now" at bounding box center [974, 433] width 126 height 39
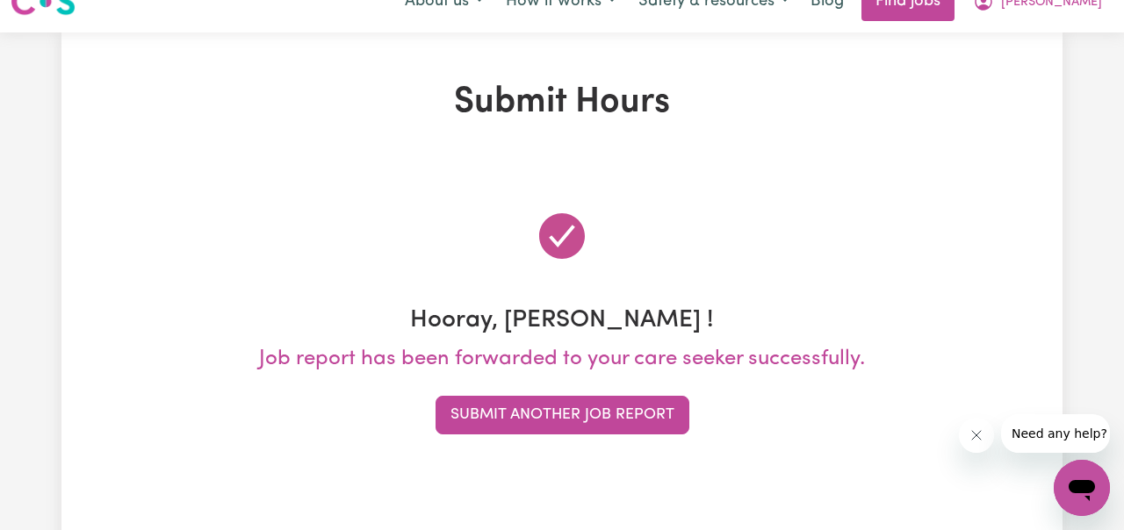
scroll to position [0, 0]
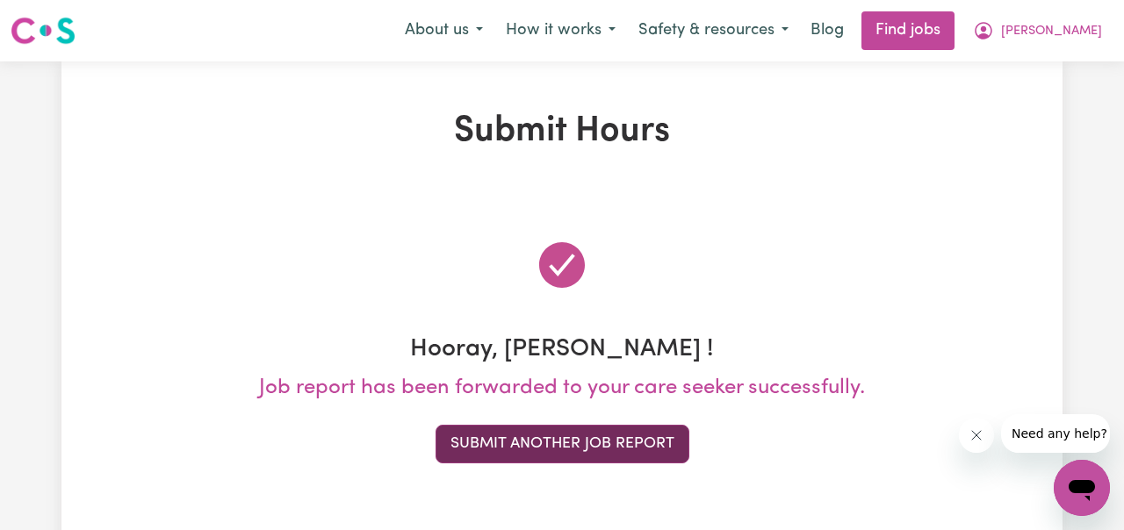
click at [634, 453] on button "Submit Another Job Report" at bounding box center [562, 444] width 254 height 39
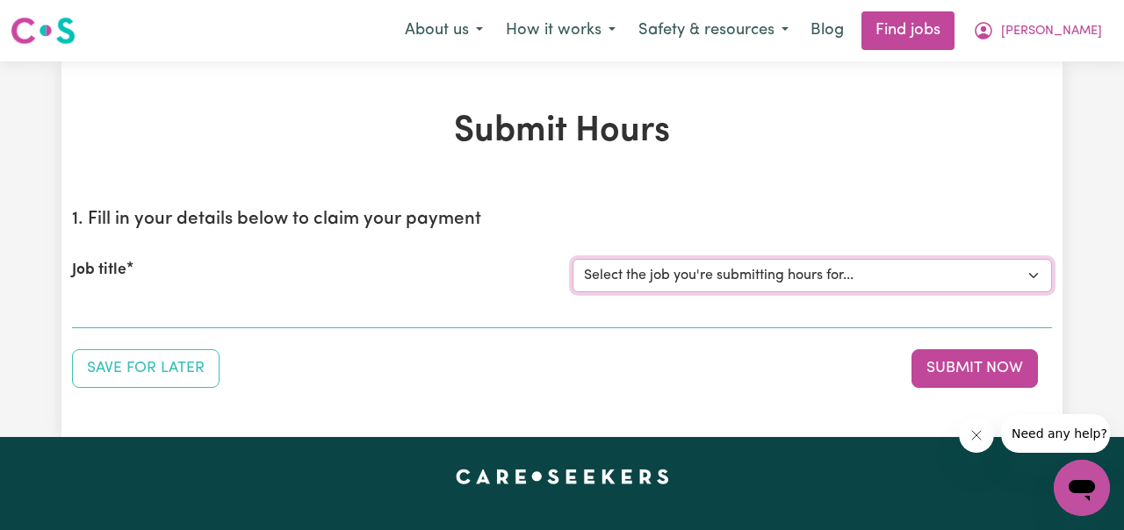
click at [1036, 275] on select "Select the job you're submitting hours for... [[PERSON_NAME] ] Support Worker N…" at bounding box center [811, 275] width 479 height 33
select select "11816"
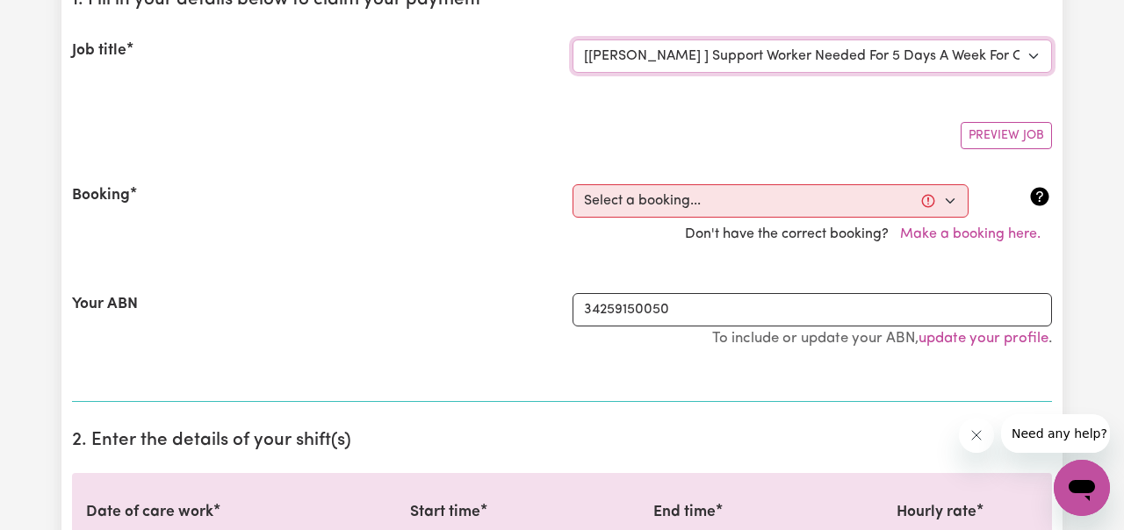
scroll to position [232, 0]
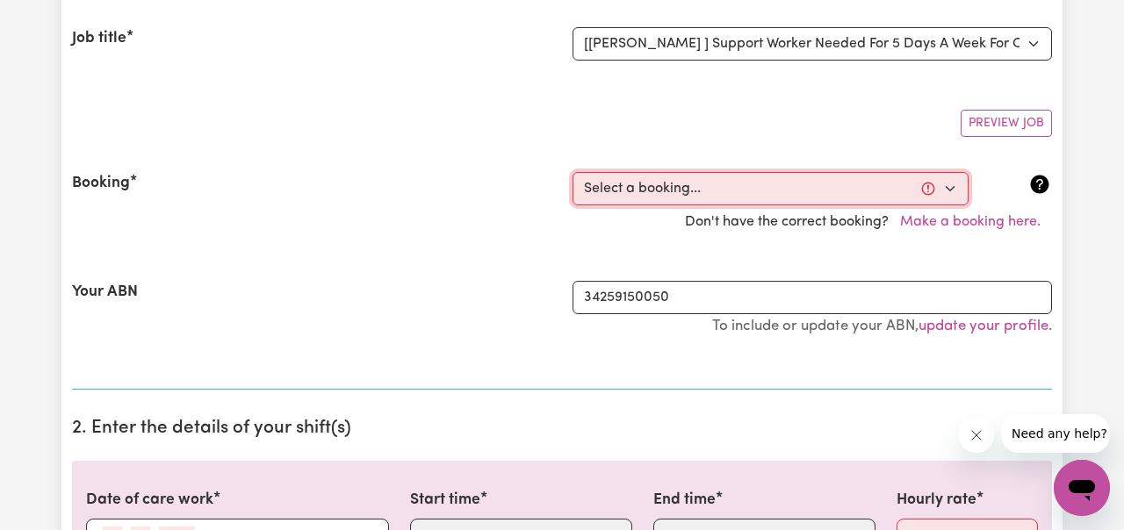
click at [949, 191] on select "Select a booking... [DATE] 06:00pm to 07:00pm (RECURRING) [DATE] 06:00pm to 07:…" at bounding box center [770, 188] width 396 height 33
select select "353215"
type input "[DATE]"
type input "15"
type input "9"
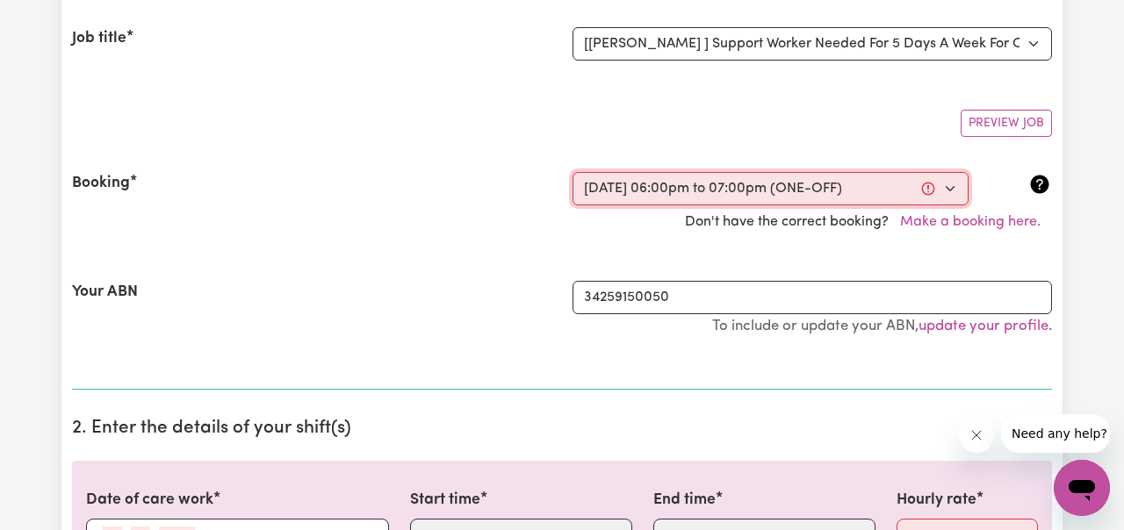
type input "2025"
type input "18:00"
type input "6"
type input "0"
select select "pm"
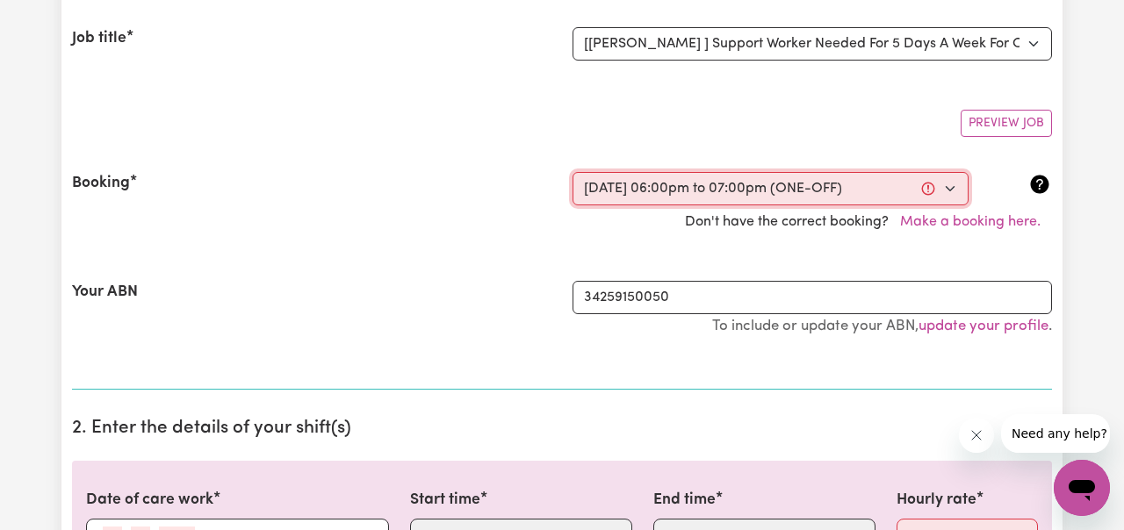
type input "19:00"
type input "7"
type input "0"
select select "pm"
select select "49-Weekday"
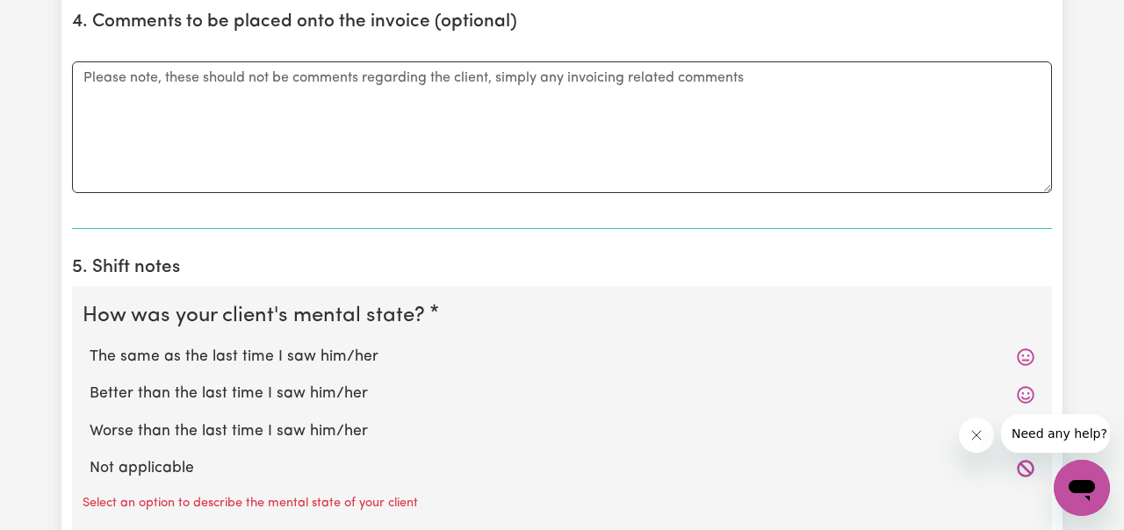
scroll to position [1225, 0]
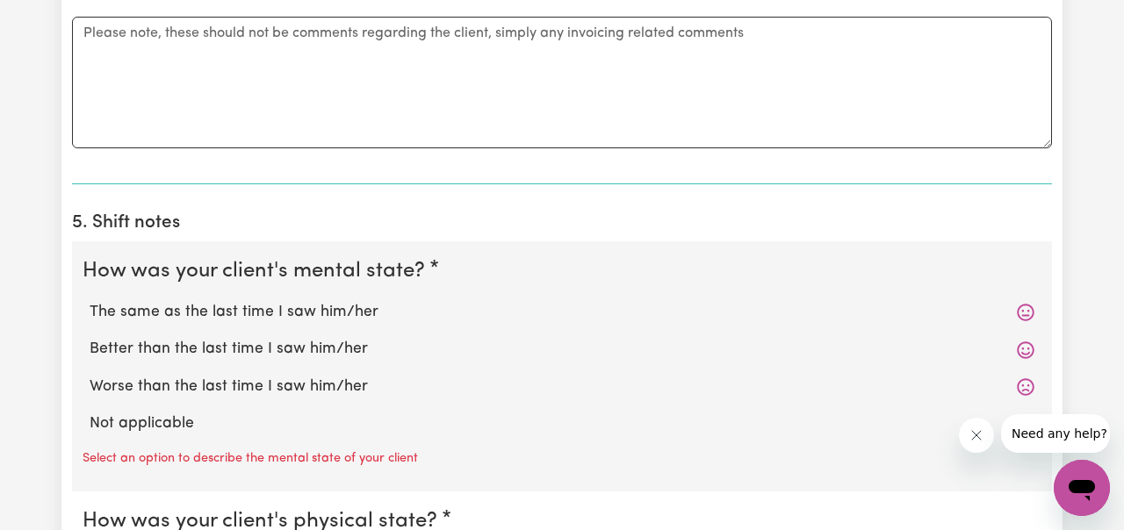
click at [393, 310] on label "The same as the last time I saw him/her" at bounding box center [562, 312] width 944 height 23
click at [90, 301] on input "The same as the last time I saw him/her" at bounding box center [89, 300] width 1 height 1
radio input "true"
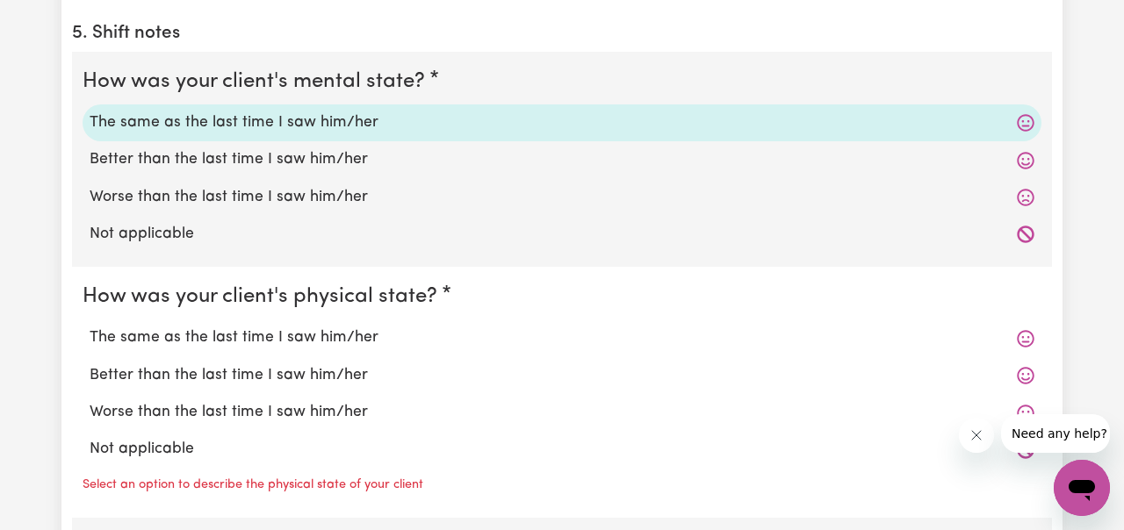
scroll to position [1414, 0]
click at [372, 337] on label "The same as the last time I saw him/her" at bounding box center [562, 338] width 944 height 23
click at [90, 327] on input "The same as the last time I saw him/her" at bounding box center [89, 327] width 1 height 1
radio input "true"
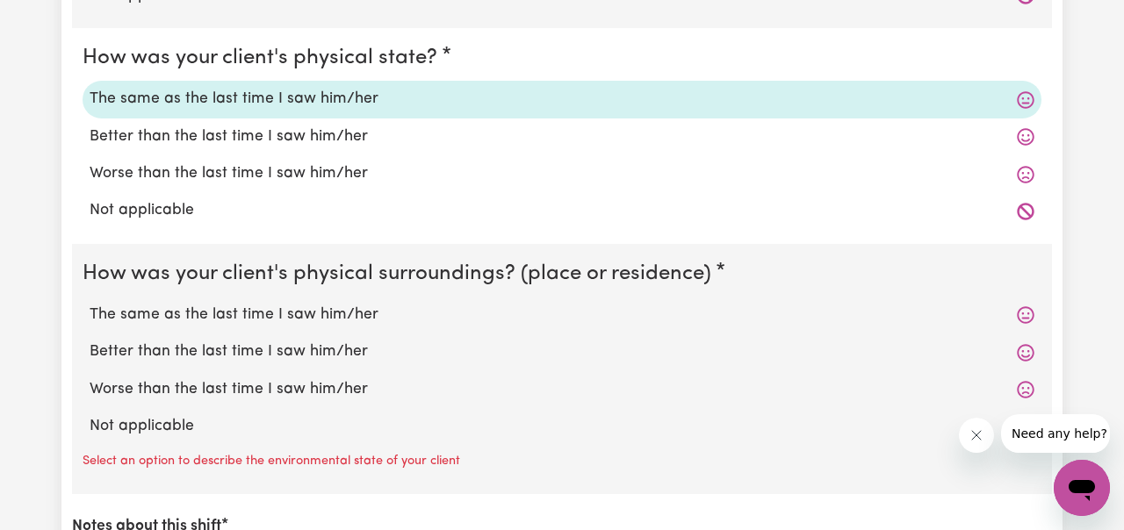
scroll to position [1660, 0]
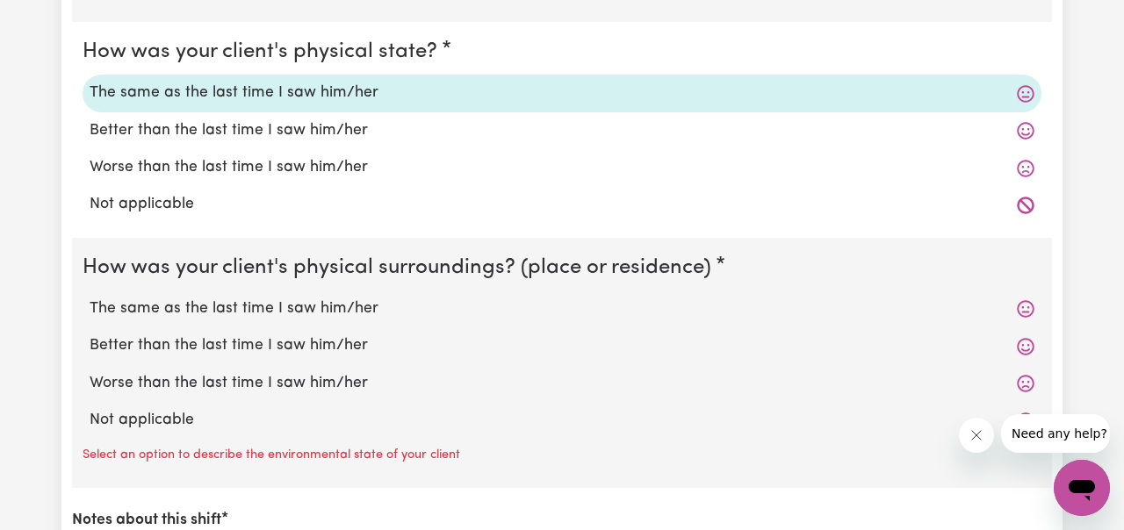
click at [351, 319] on label "The same as the last time I saw him/her" at bounding box center [562, 309] width 944 height 23
click at [90, 298] on input "The same as the last time I saw him/her" at bounding box center [89, 297] width 1 height 1
radio input "true"
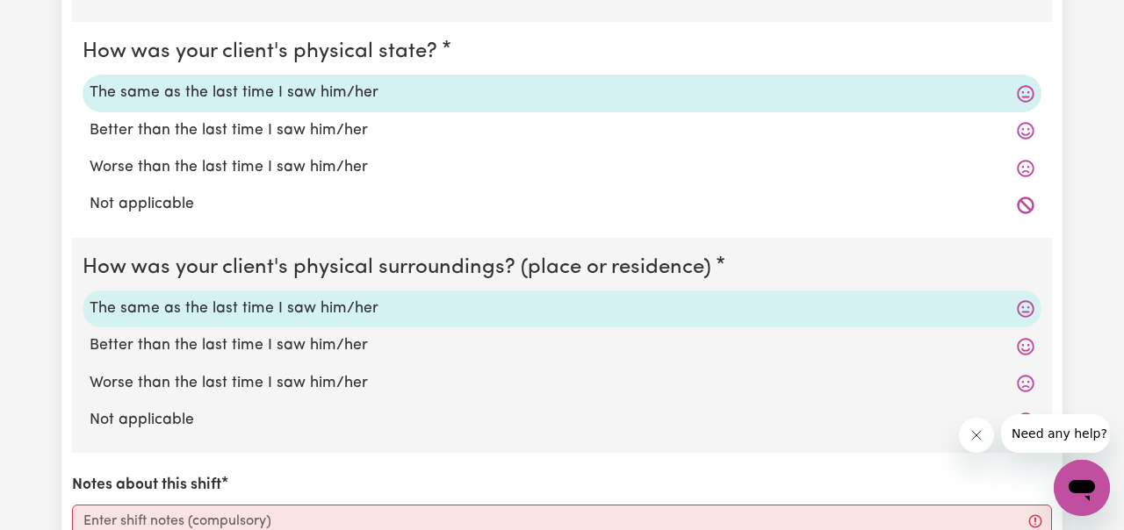
scroll to position [1842, 0]
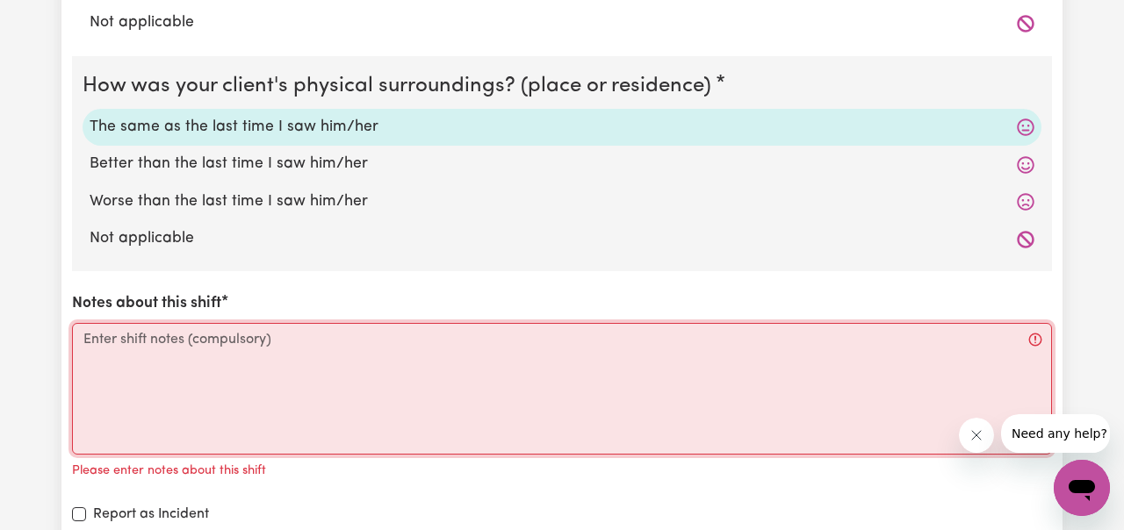
click at [323, 341] on textarea "Notes about this shift" at bounding box center [562, 389] width 980 height 132
paste textarea "During the visit, [PERSON_NAME] consumed his meals without difficulty and demon…"
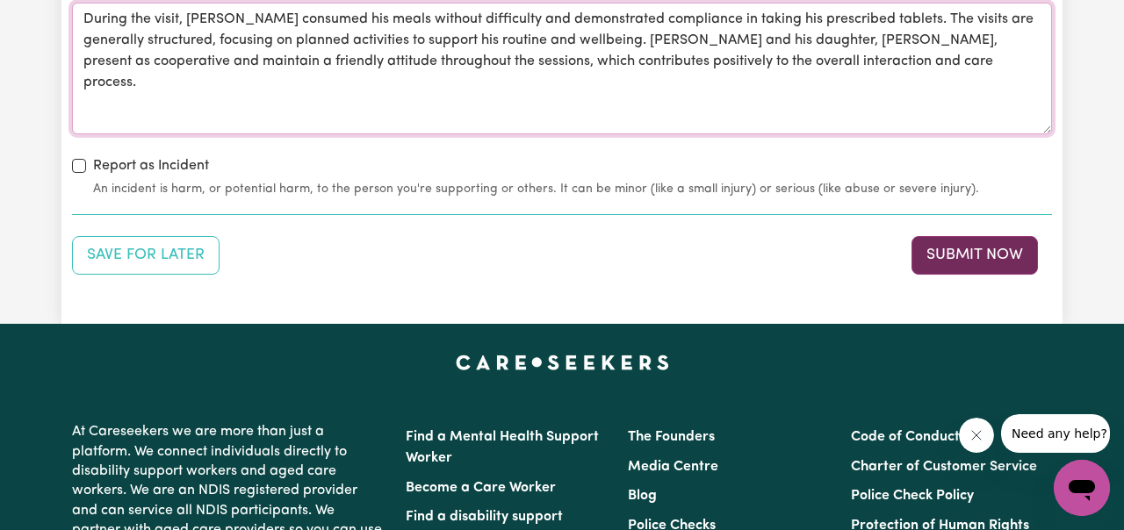
scroll to position [2198, 0]
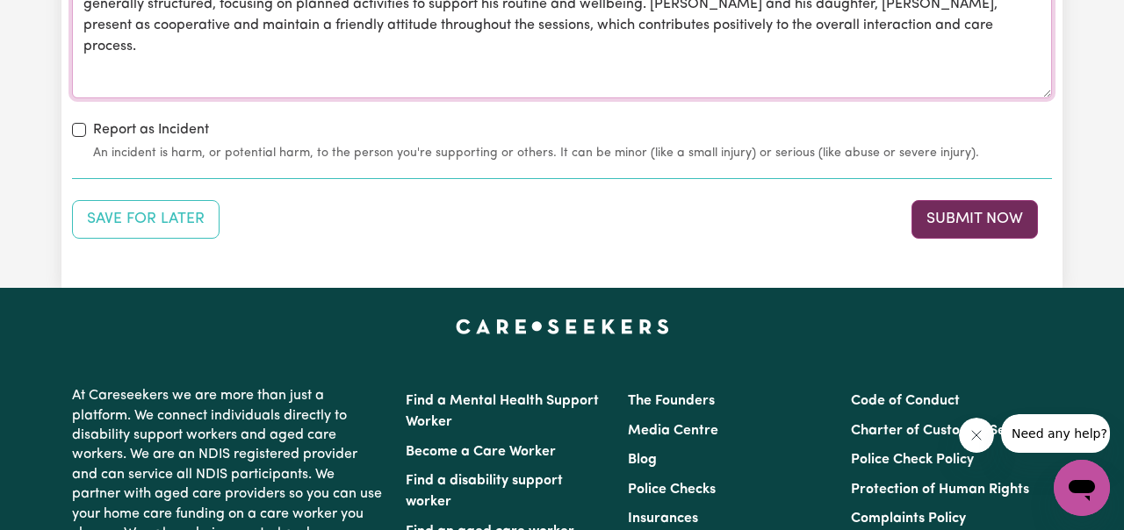
type textarea "During the visit, [PERSON_NAME] consumed his meals without difficulty and demon…"
click at [972, 219] on button "Submit Now" at bounding box center [974, 219] width 126 height 39
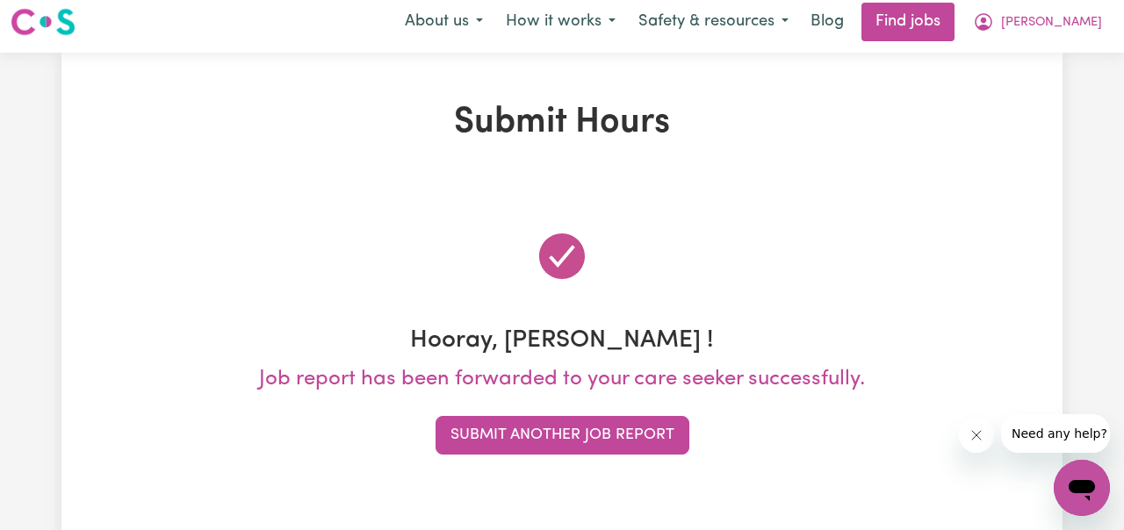
scroll to position [0, 0]
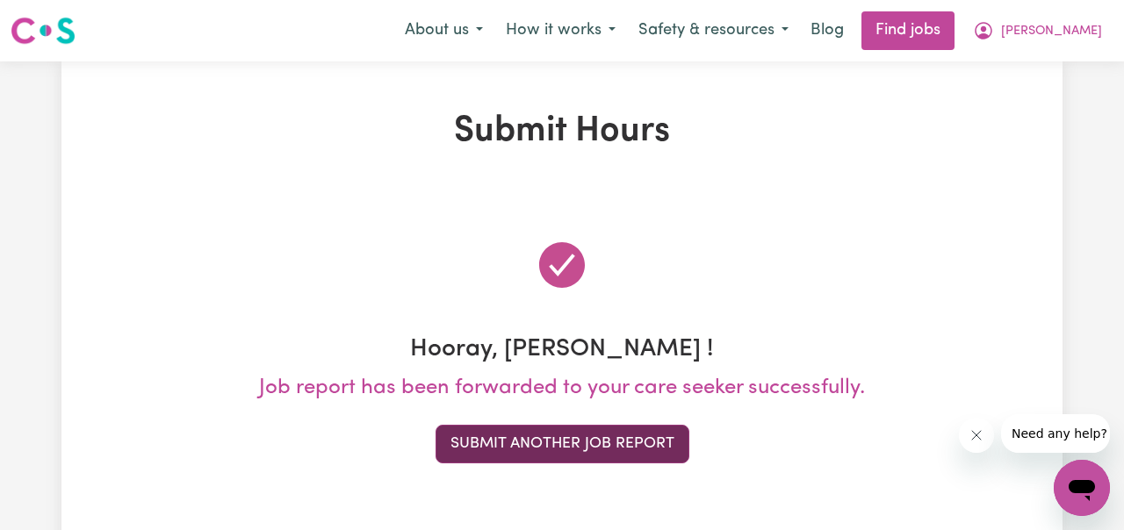
click at [607, 434] on button "Submit Another Job Report" at bounding box center [562, 444] width 254 height 39
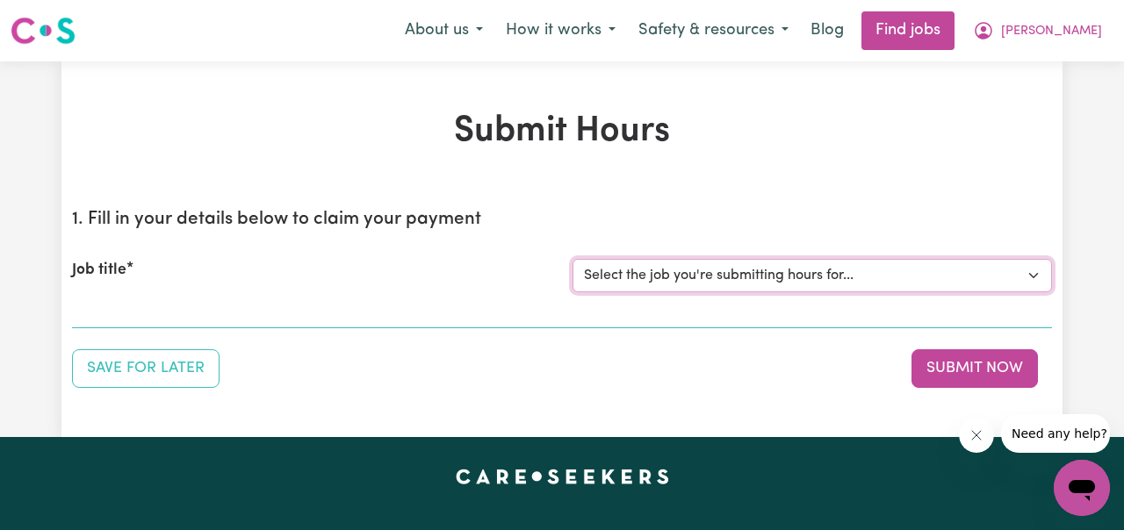
click at [1035, 274] on select "Select the job you're submitting hours for... [[PERSON_NAME] ] Support Worker N…" at bounding box center [811, 275] width 479 height 33
select select "11816"
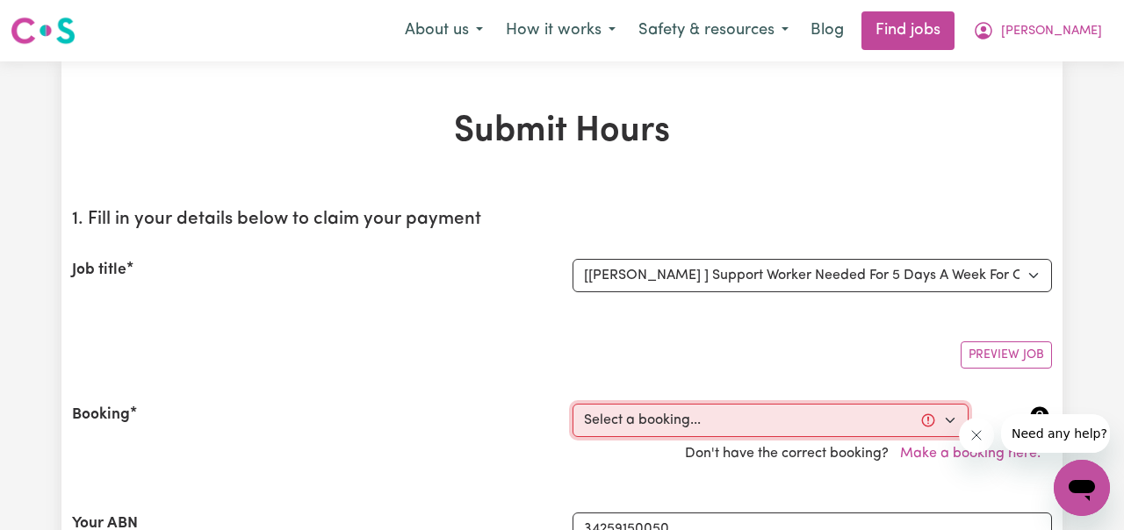
click at [950, 425] on select "Select a booking... [DATE] 06:00pm to 07:00pm (RECURRING) [DATE] 06:00pm to 07:…" at bounding box center [770, 420] width 396 height 33
select select "350497"
type input "[DATE]"
type input "17"
type input "9"
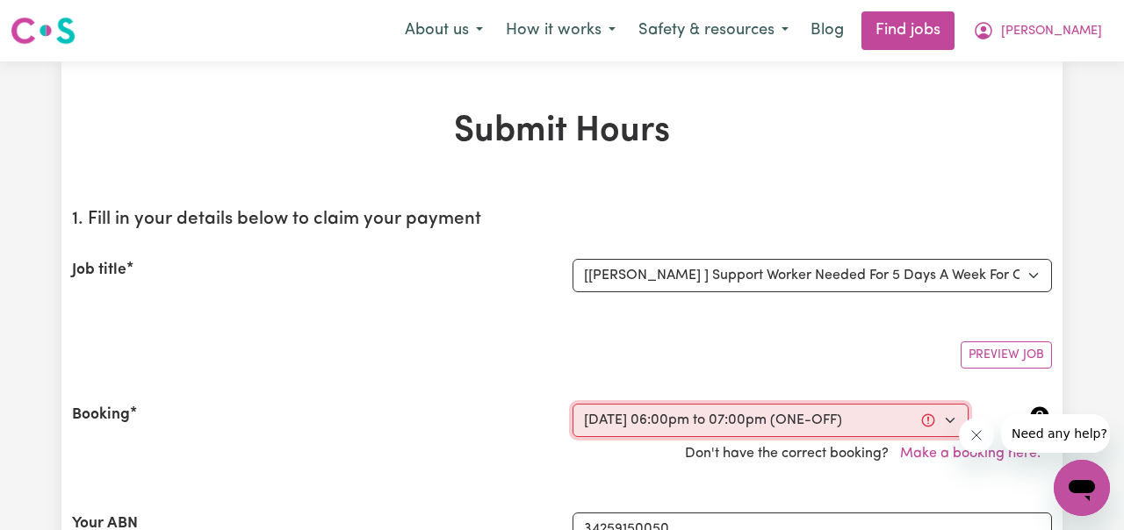
type input "2025"
type input "18:00"
type input "6"
type input "0"
select select "pm"
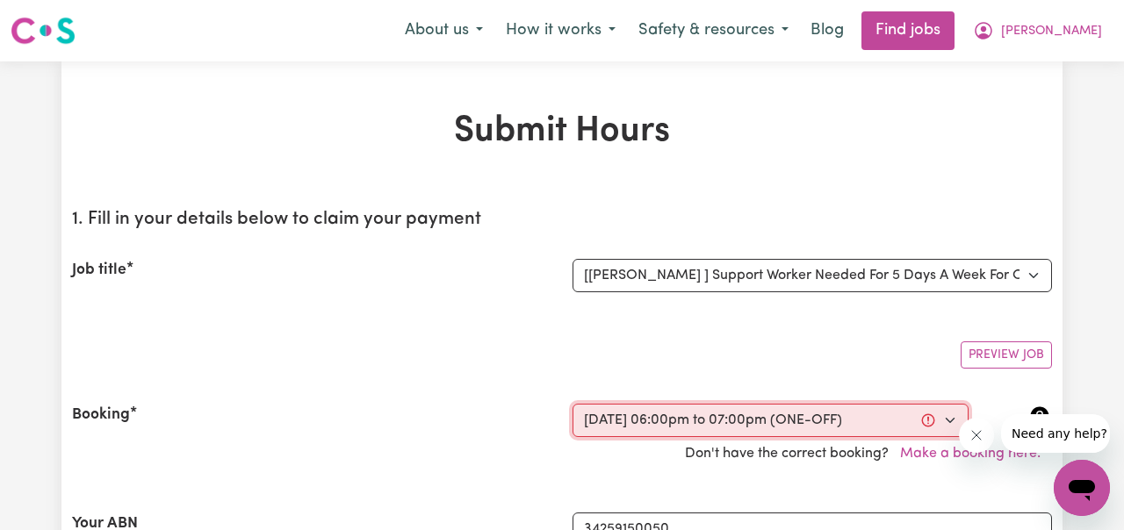
type input "19:00"
type input "7"
type input "0"
select select "pm"
select select "49-Weekday"
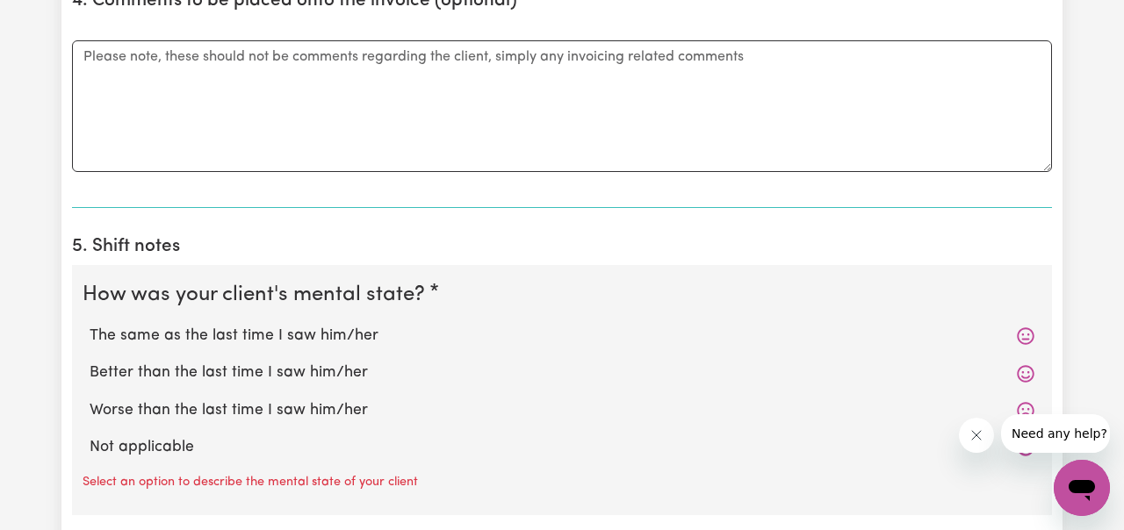
scroll to position [1235, 0]
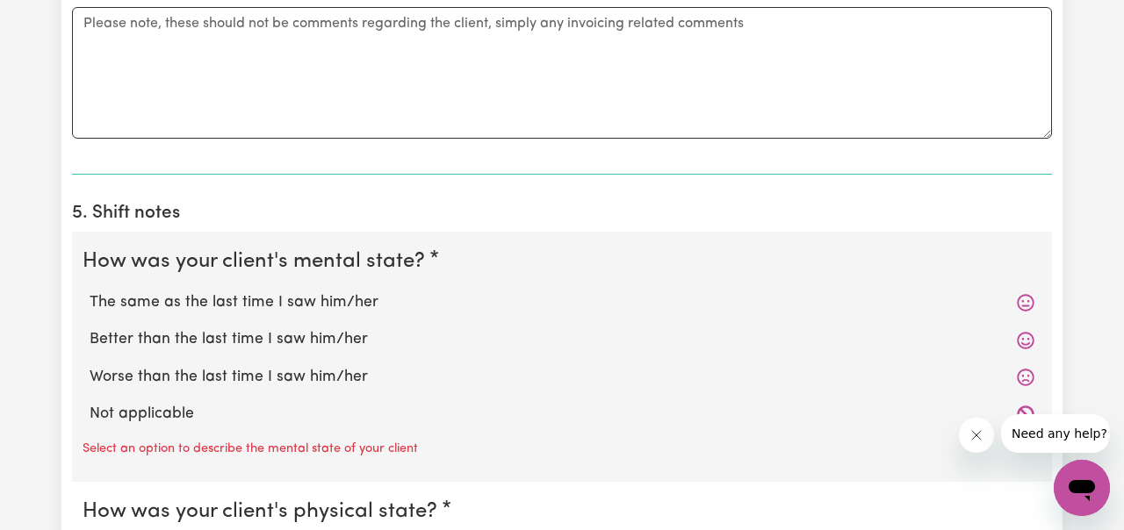
click at [374, 301] on label "The same as the last time I saw him/her" at bounding box center [562, 302] width 944 height 23
click at [90, 291] on input "The same as the last time I saw him/her" at bounding box center [89, 291] width 1 height 1
radio input "true"
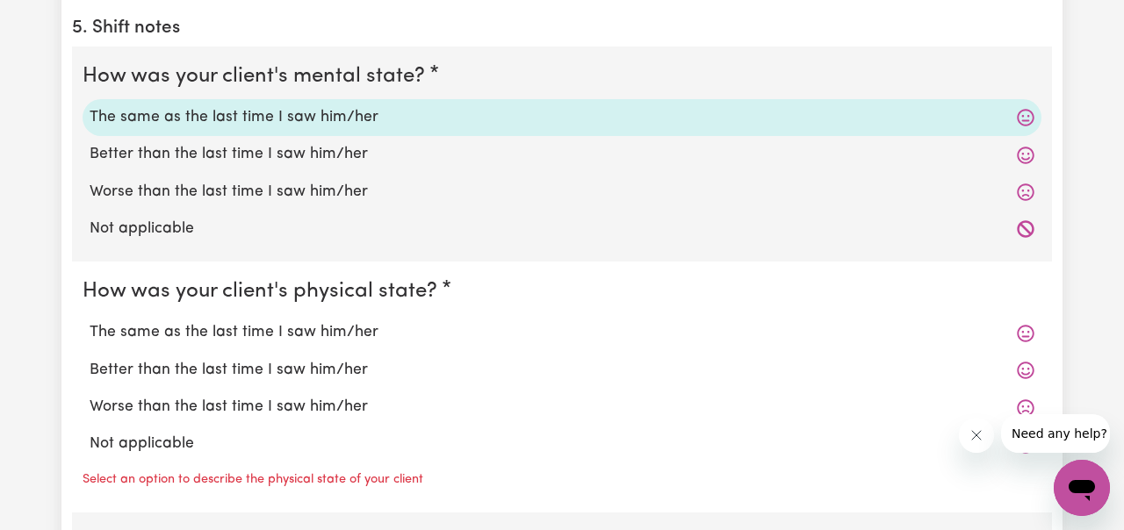
scroll to position [1425, 0]
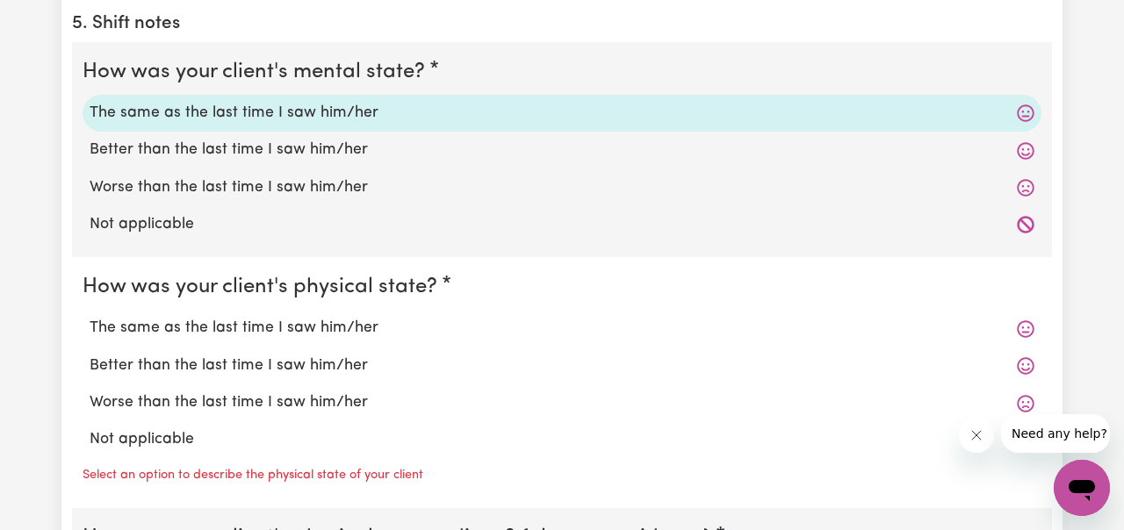
click at [361, 324] on label "The same as the last time I saw him/her" at bounding box center [562, 328] width 944 height 23
click at [90, 317] on input "The same as the last time I saw him/her" at bounding box center [89, 316] width 1 height 1
radio input "true"
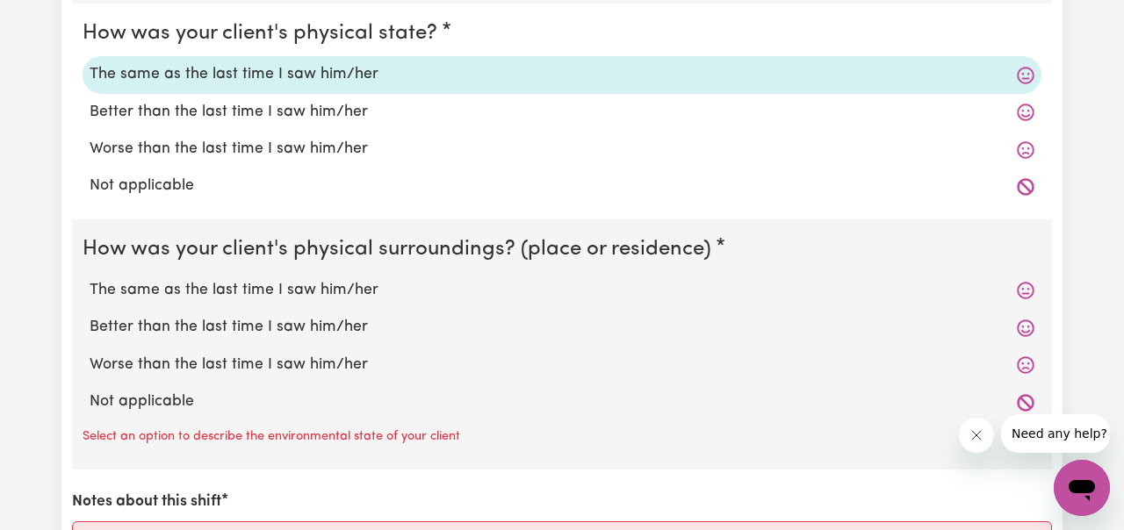
scroll to position [1682, 0]
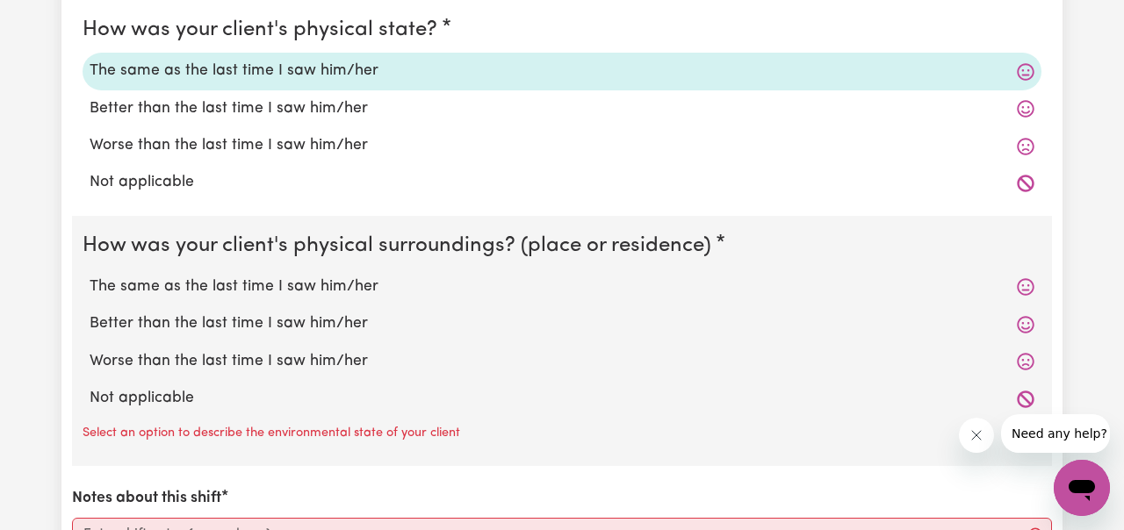
click at [360, 283] on label "The same as the last time I saw him/her" at bounding box center [562, 287] width 944 height 23
click at [90, 276] on input "The same as the last time I saw him/her" at bounding box center [89, 275] width 1 height 1
radio input "true"
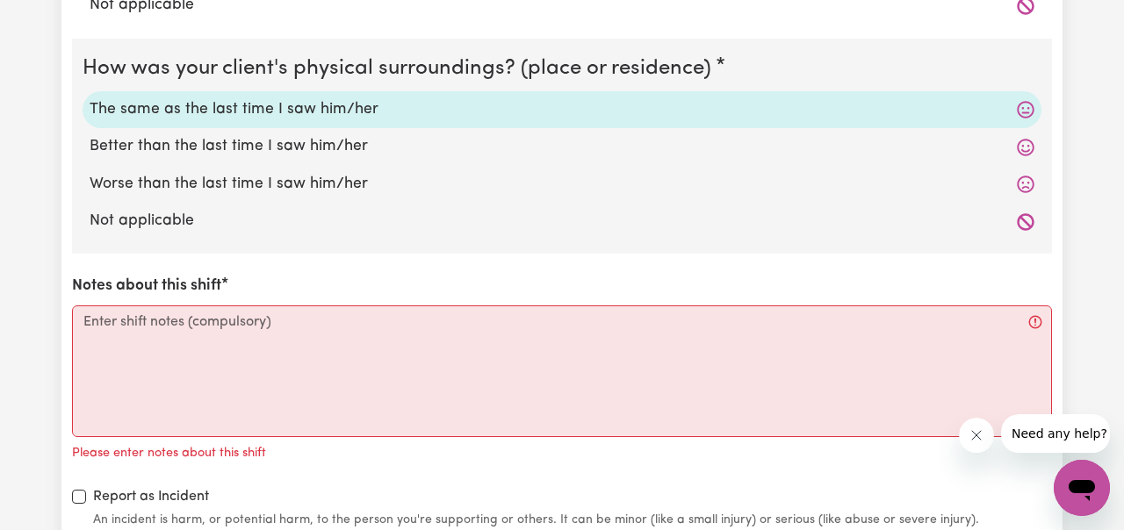
scroll to position [1931, 0]
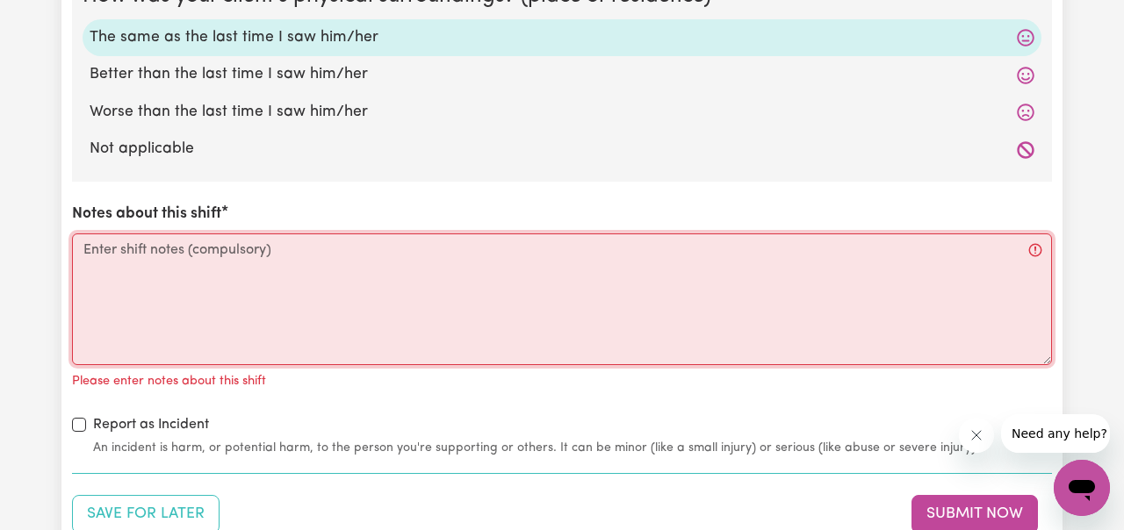
click at [329, 261] on textarea "Notes about this shift" at bounding box center [562, 299] width 980 height 132
paste textarea "During the visit, [PERSON_NAME] consumed his meals without difficulty and demon…"
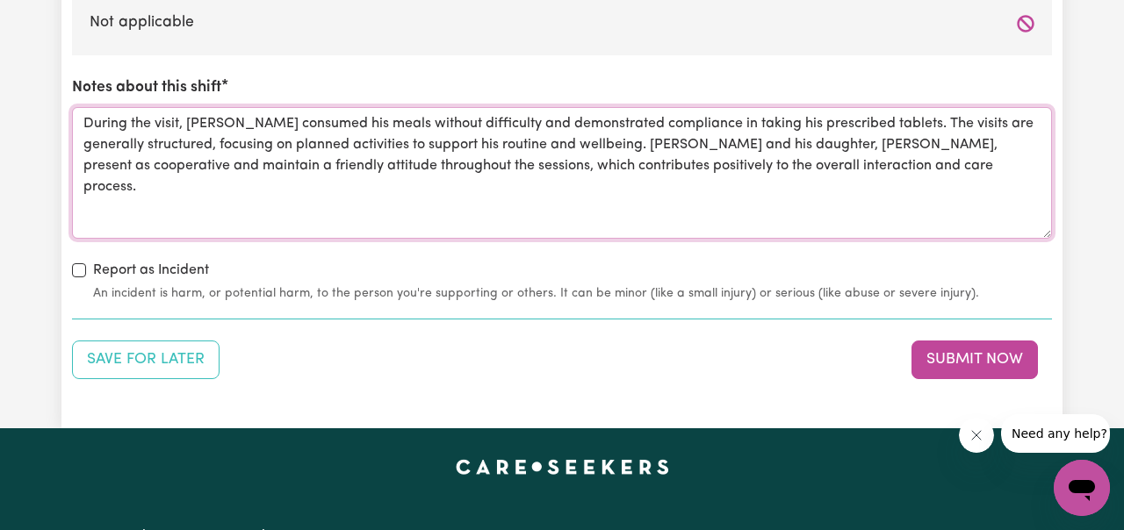
scroll to position [2082, 0]
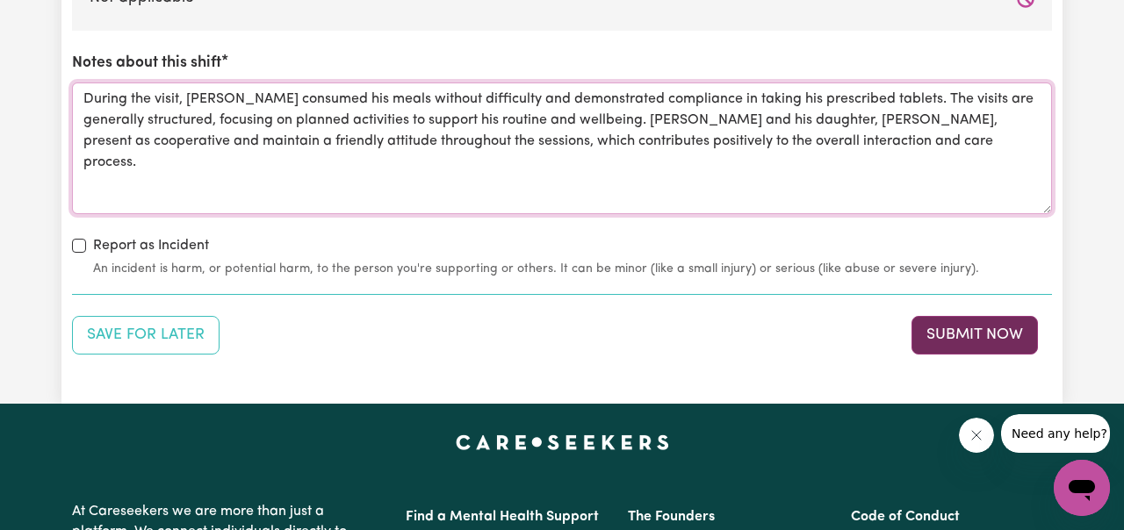
type textarea "During the visit, [PERSON_NAME] consumed his meals without difficulty and demon…"
click at [973, 334] on button "Submit Now" at bounding box center [974, 335] width 126 height 39
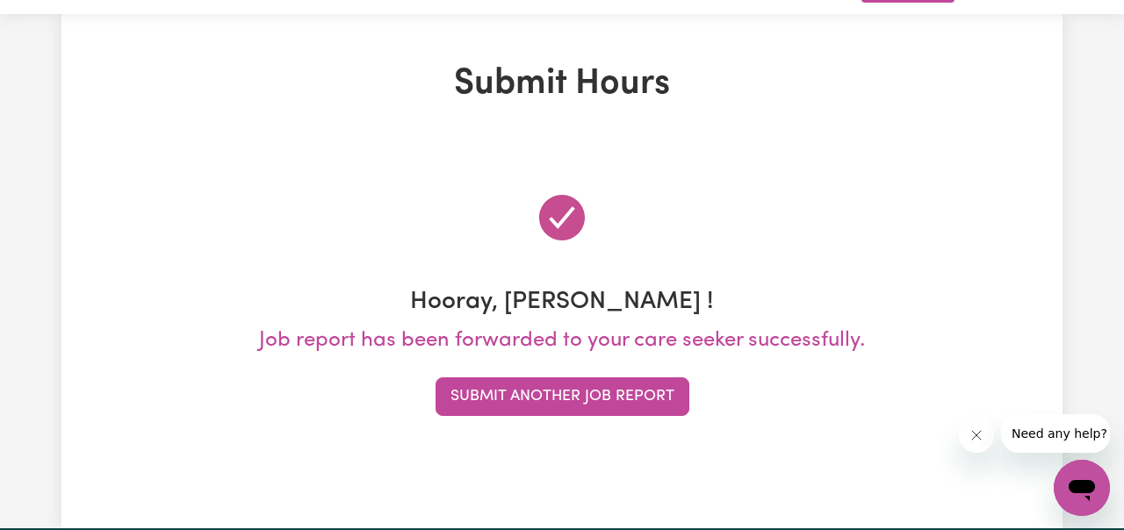
scroll to position [0, 0]
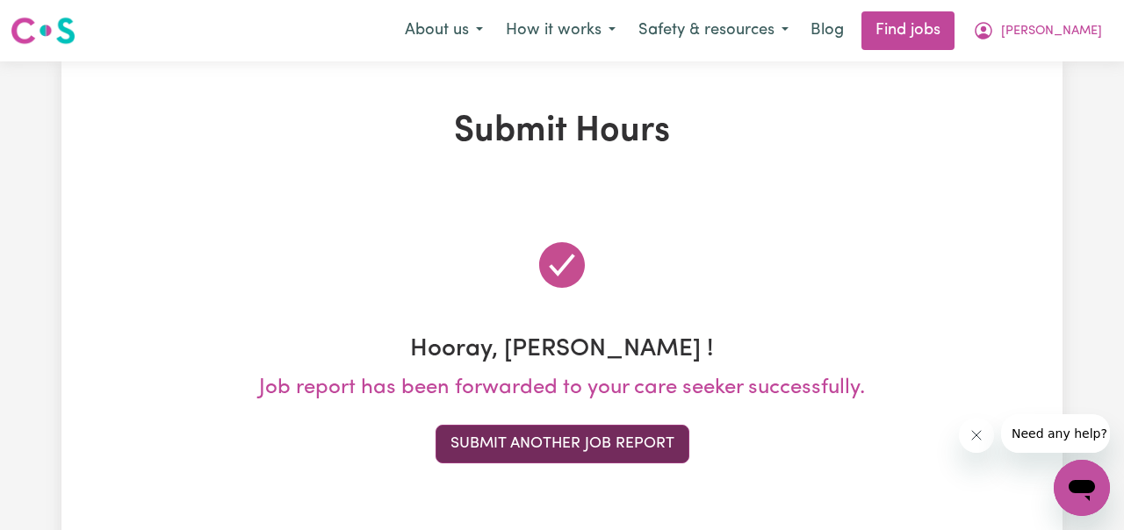
click at [605, 447] on button "Submit Another Job Report" at bounding box center [562, 444] width 254 height 39
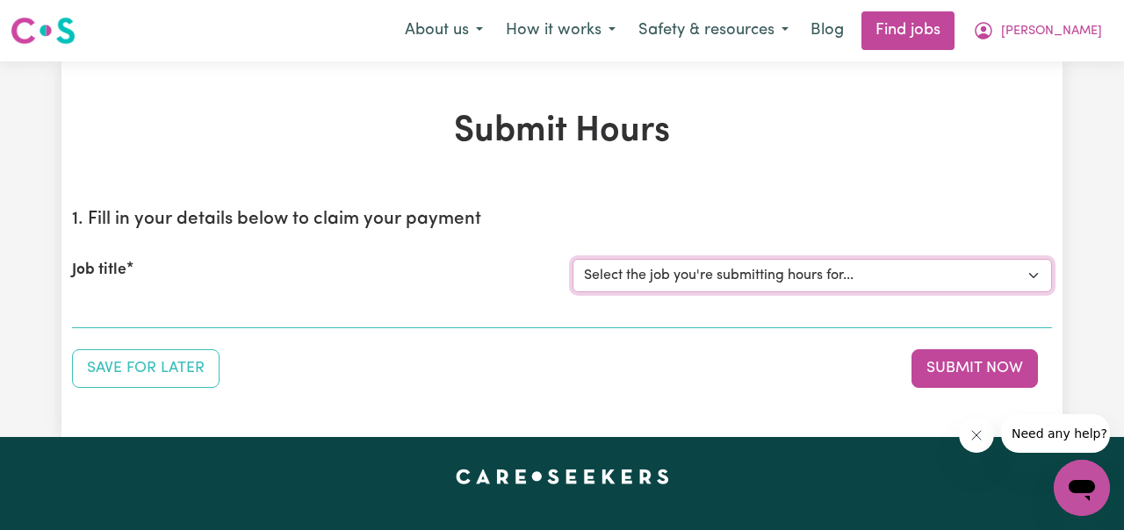
click at [1003, 278] on select "Select the job you're submitting hours for... [[PERSON_NAME] ] Support Worker N…" at bounding box center [811, 275] width 479 height 33
select select "11816"
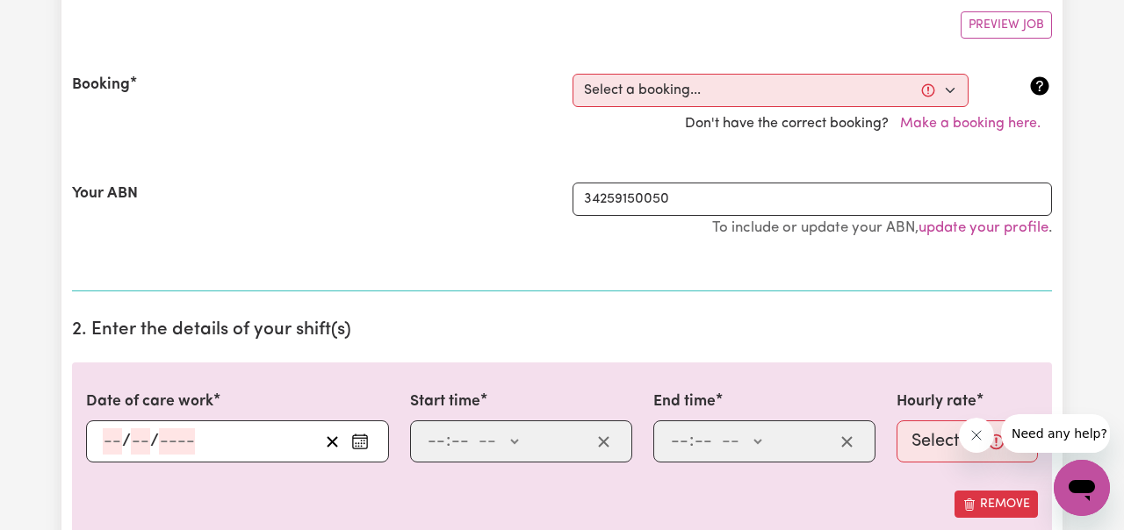
scroll to position [302, 0]
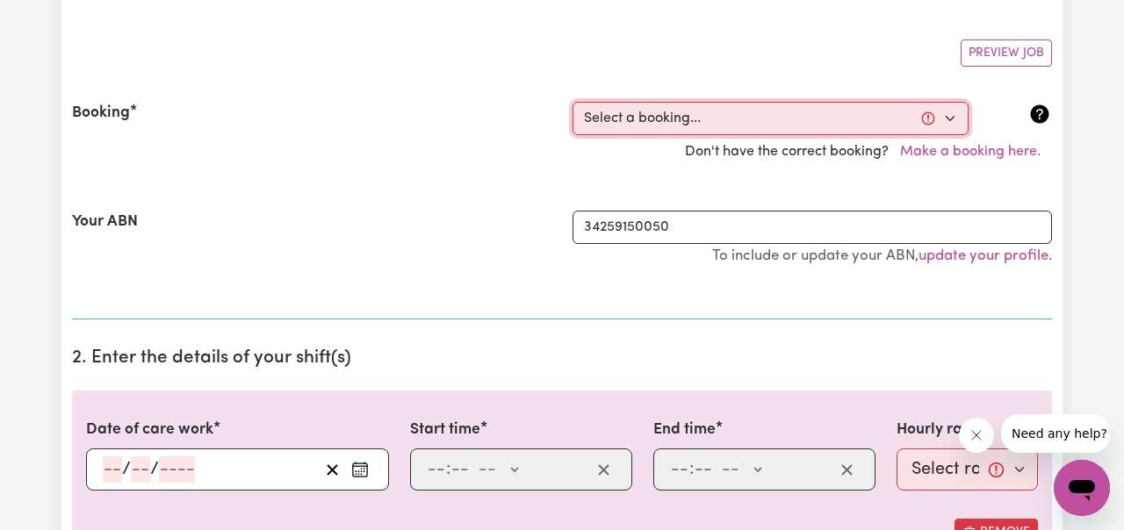
click at [945, 117] on select "Select a booking... [DATE] 06:00pm to 07:00pm (RECURRING) [DATE] 06:00pm to 07:…" at bounding box center [770, 118] width 396 height 33
select select "353205"
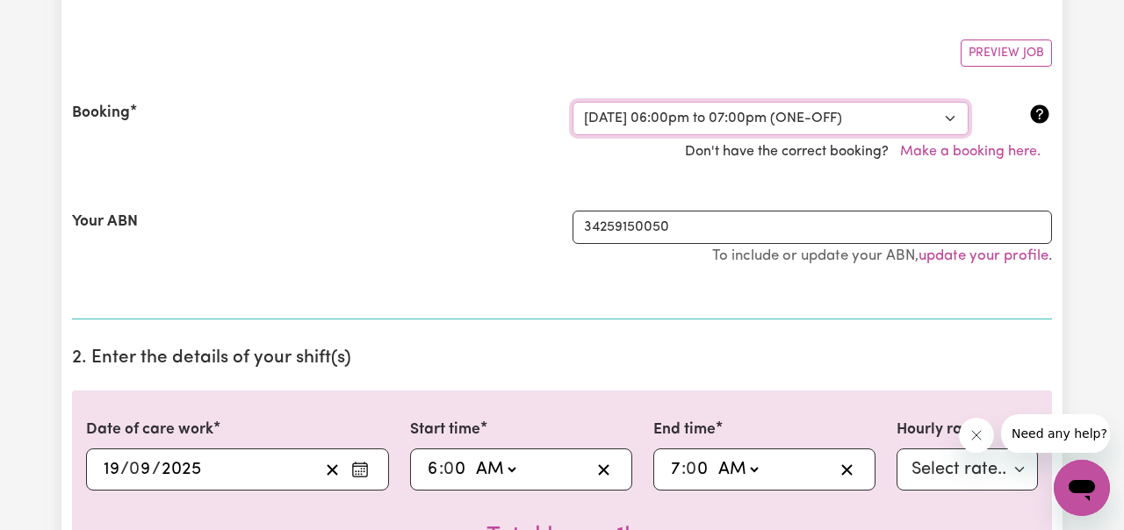
type input "[DATE]"
type input "19"
type input "9"
type input "2025"
type input "18:00"
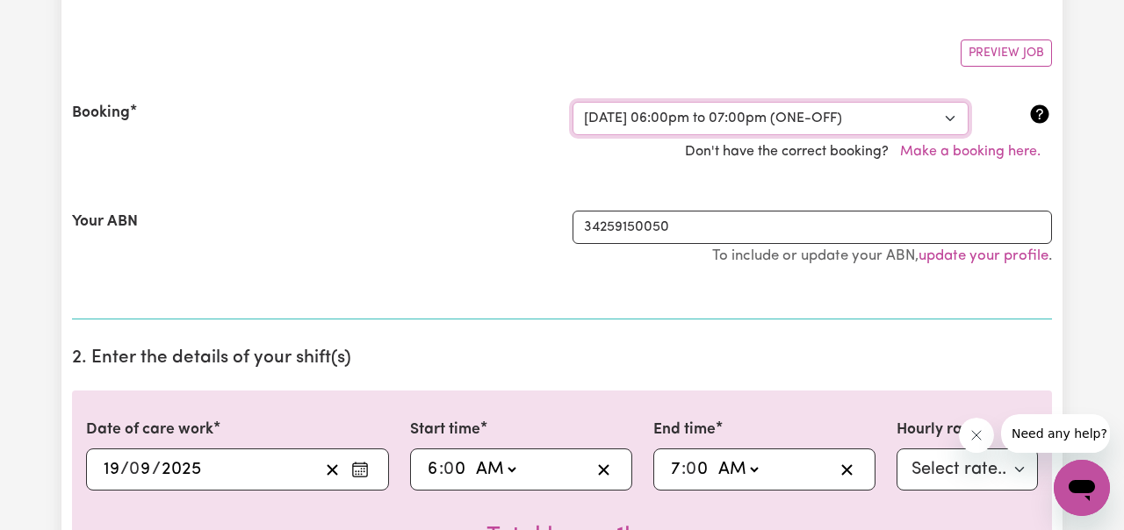
type input "6"
type input "0"
select select "pm"
type input "19:00"
type input "7"
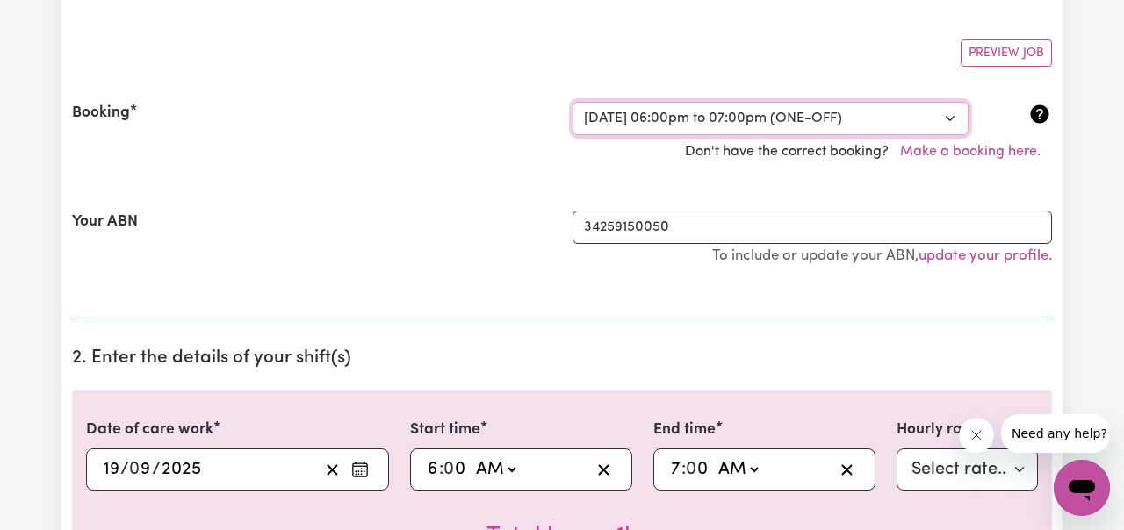
type input "0"
select select "pm"
select select "49-Weekday"
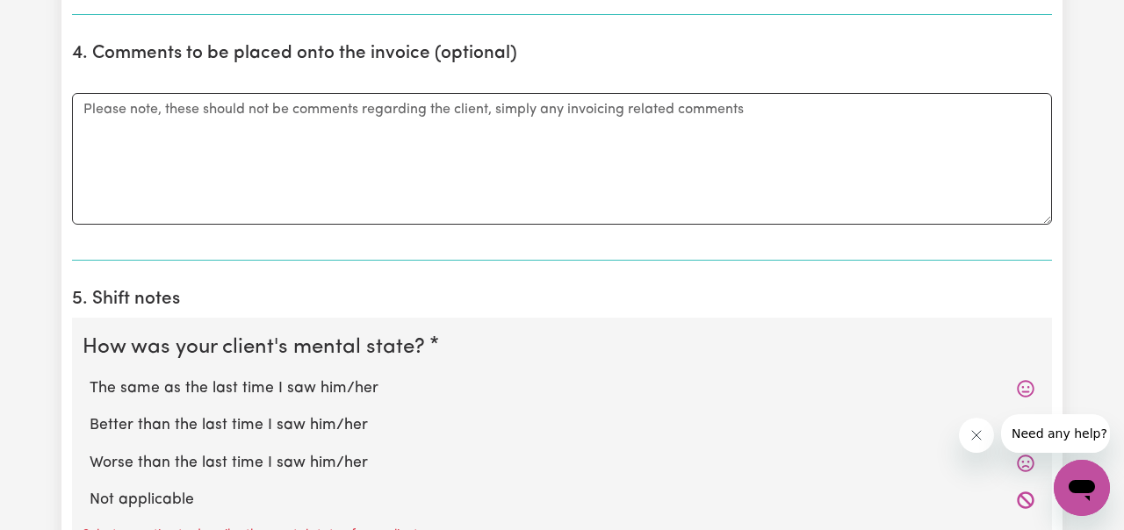
scroll to position [1170, 0]
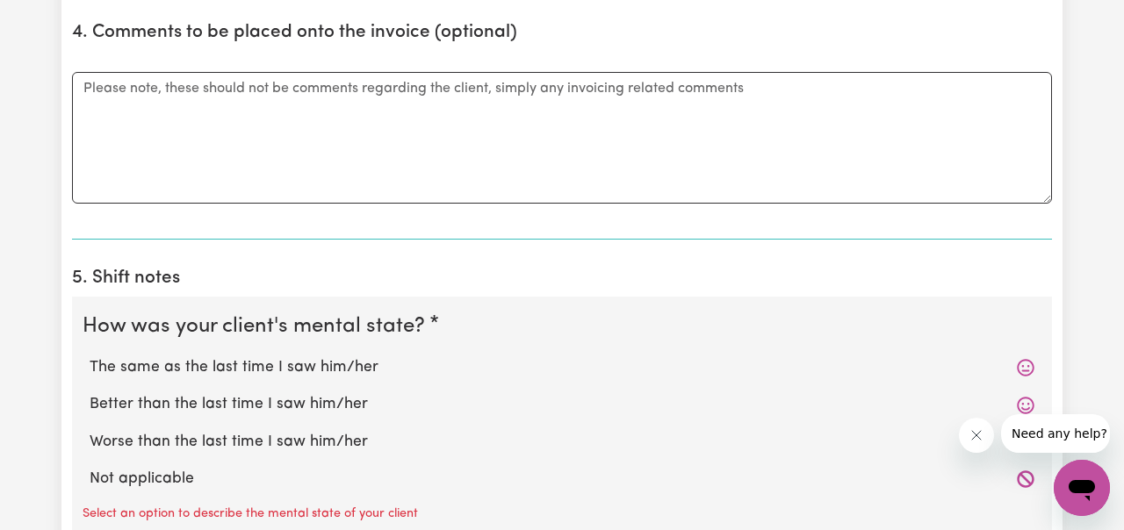
click at [418, 366] on label "The same as the last time I saw him/her" at bounding box center [562, 367] width 944 height 23
click at [90, 356] on input "The same as the last time I saw him/her" at bounding box center [89, 355] width 1 height 1
radio input "true"
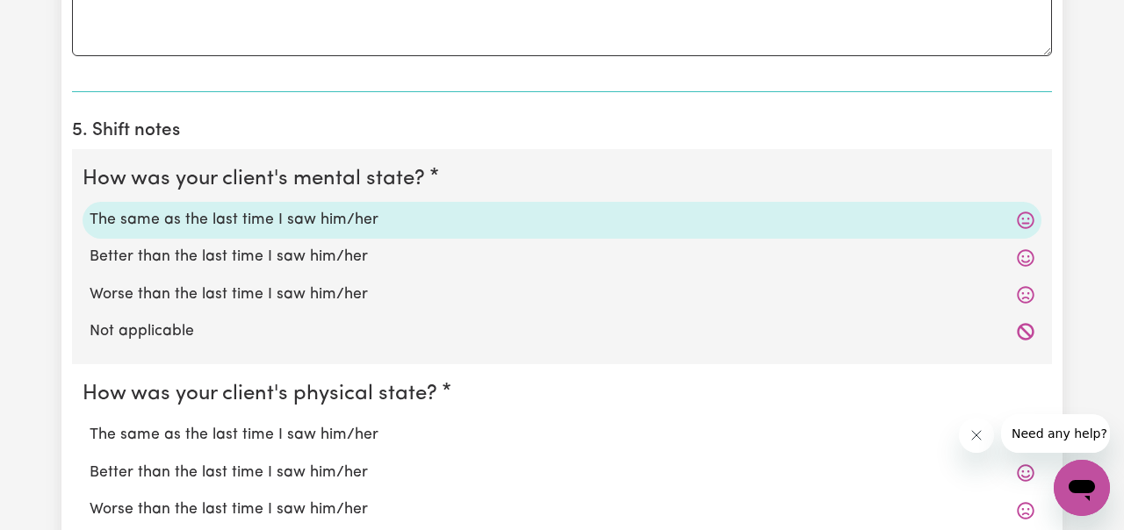
scroll to position [1409, 0]
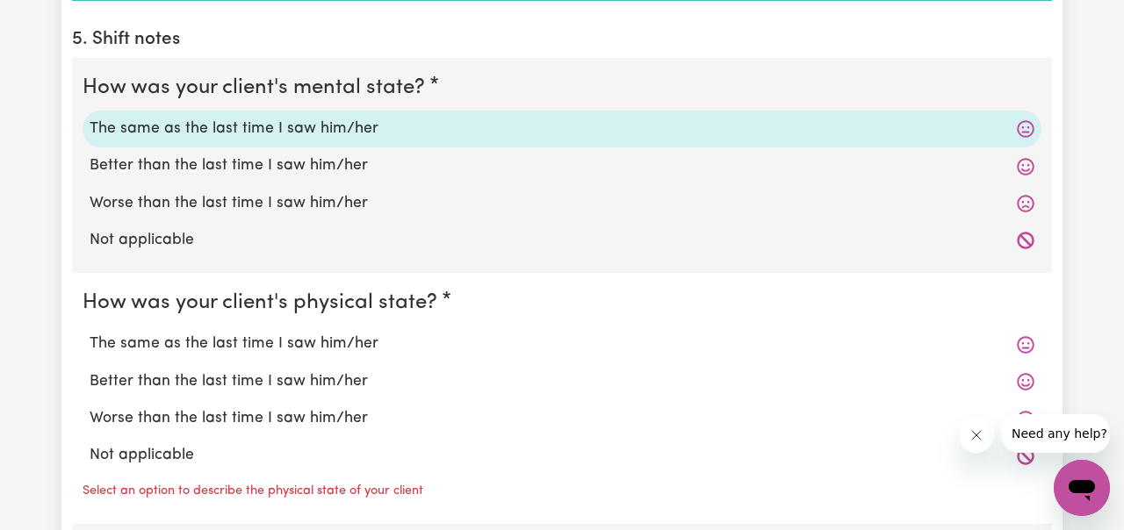
click at [377, 344] on label "The same as the last time I saw him/her" at bounding box center [562, 344] width 944 height 23
click at [90, 333] on input "The same as the last time I saw him/her" at bounding box center [89, 332] width 1 height 1
radio input "true"
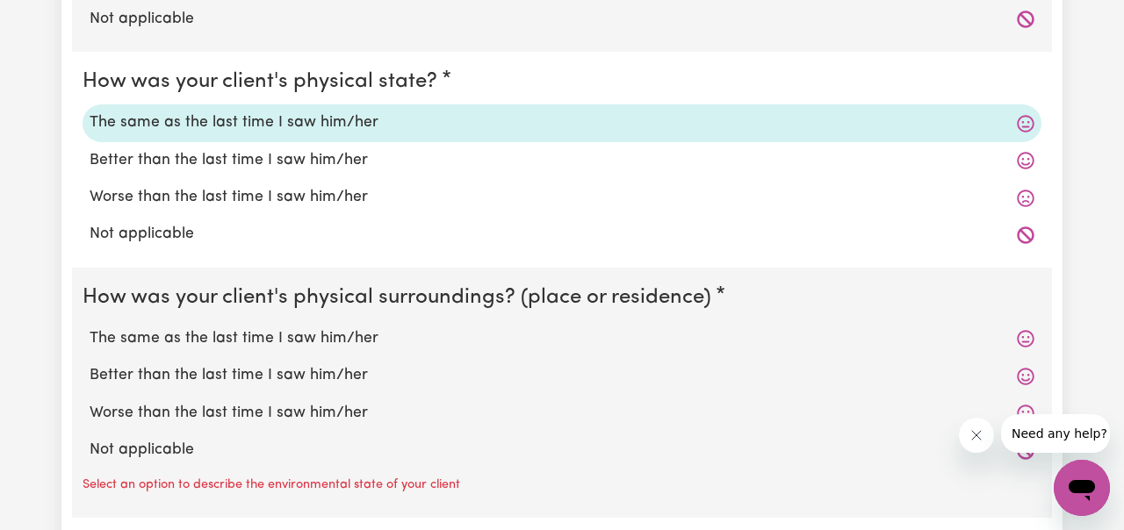
scroll to position [1631, 0]
click at [367, 339] on label "The same as the last time I saw him/her" at bounding box center [562, 338] width 944 height 23
click at [90, 327] on input "The same as the last time I saw him/her" at bounding box center [89, 326] width 1 height 1
radio input "true"
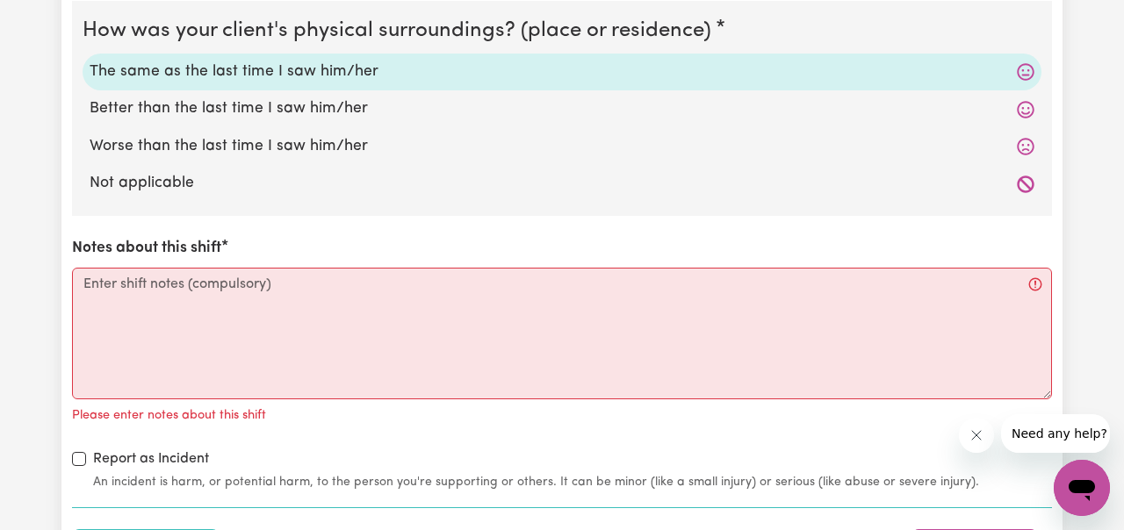
scroll to position [1903, 0]
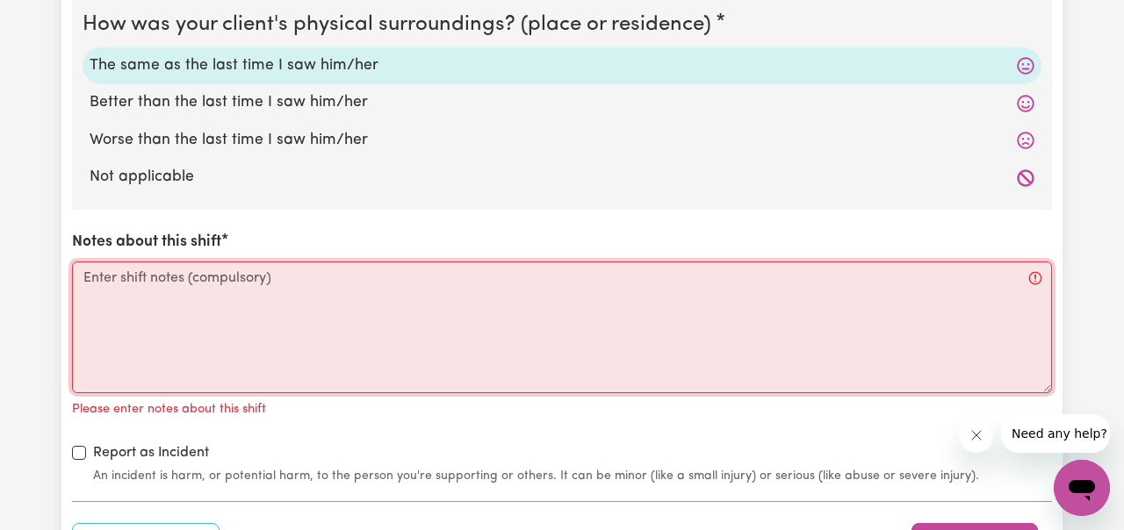
click at [334, 285] on textarea "Notes about this shift" at bounding box center [562, 328] width 980 height 132
paste textarea "During the visit, [PERSON_NAME] consumed his meals without difficulty and demon…"
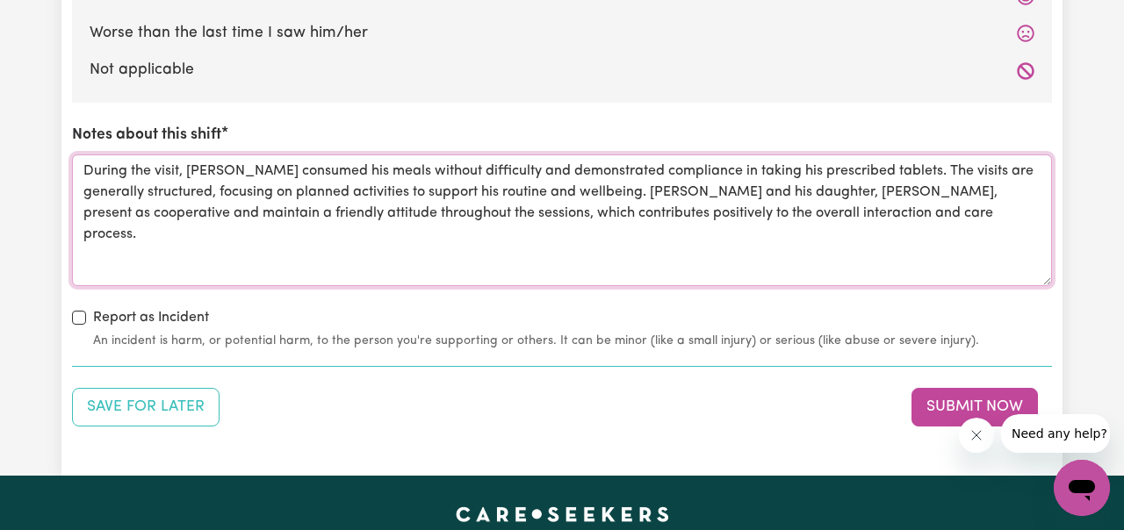
scroll to position [2014, 0]
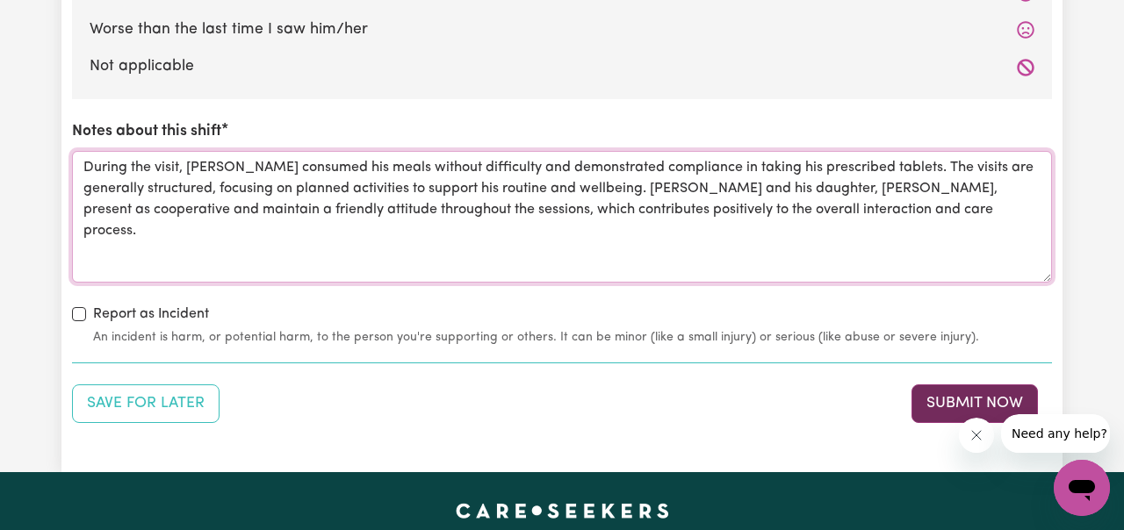
type textarea "During the visit, [PERSON_NAME] consumed his meals without difficulty and demon…"
click at [957, 394] on button "Submit Now" at bounding box center [974, 403] width 126 height 39
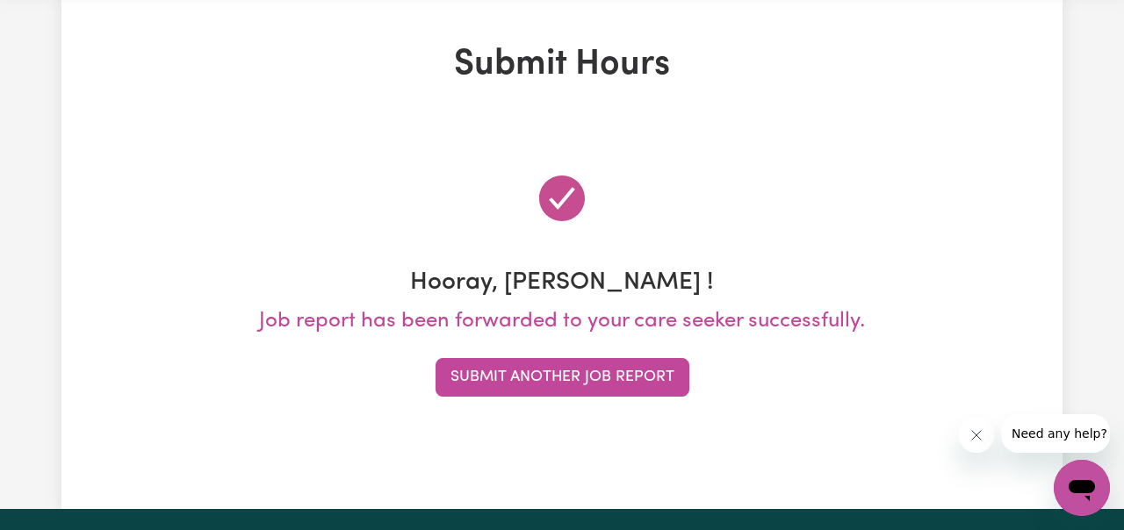
scroll to position [0, 0]
